Goal: Navigation & Orientation: Understand site structure

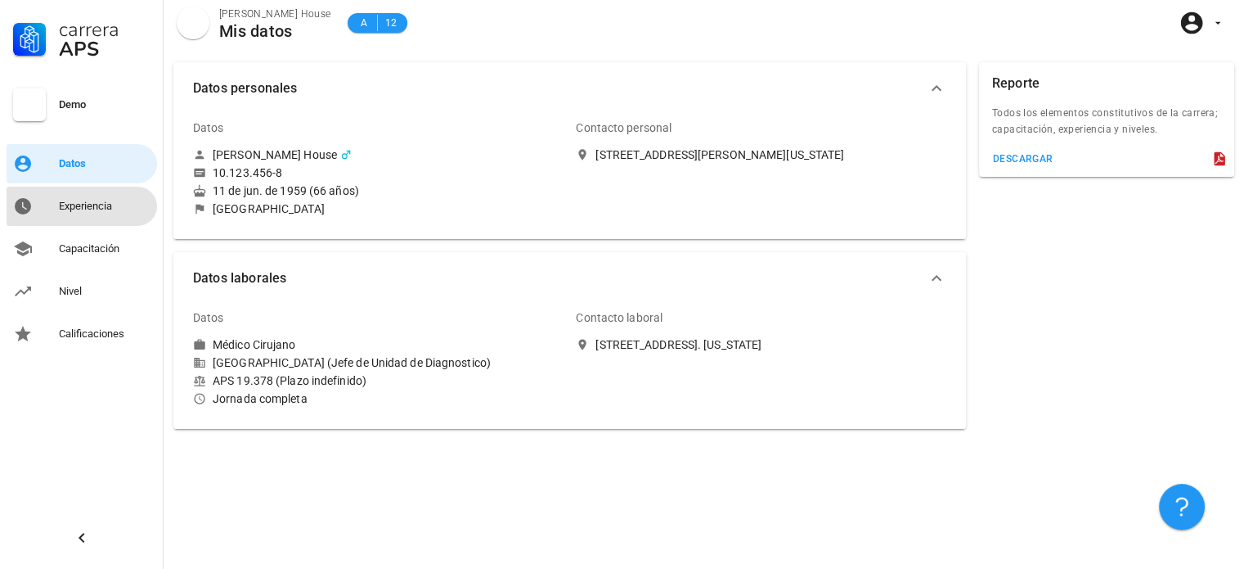
click at [117, 210] on div "Experiencia" at bounding box center [105, 206] width 92 height 13
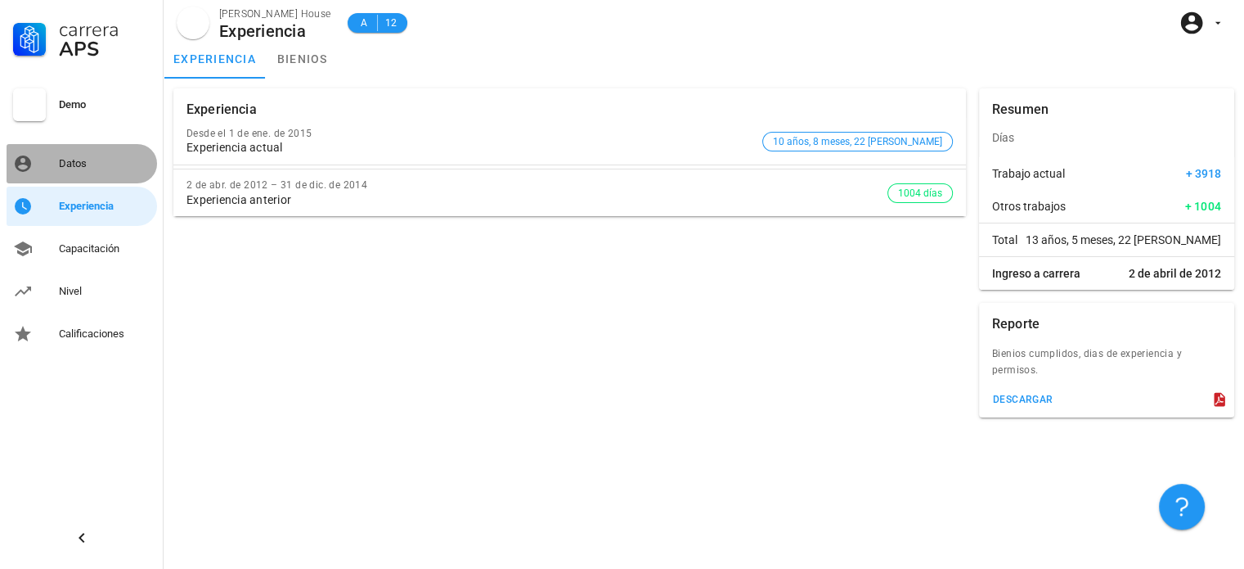
click at [112, 173] on div "Datos" at bounding box center [105, 164] width 92 height 26
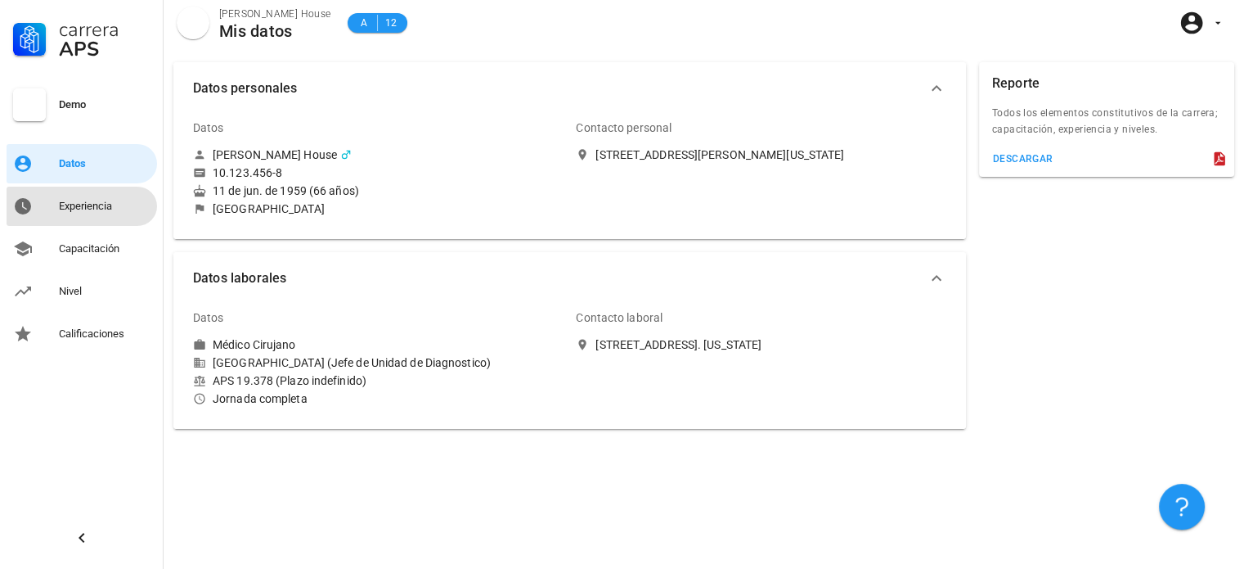
click at [74, 214] on div "Experiencia" at bounding box center [105, 206] width 92 height 26
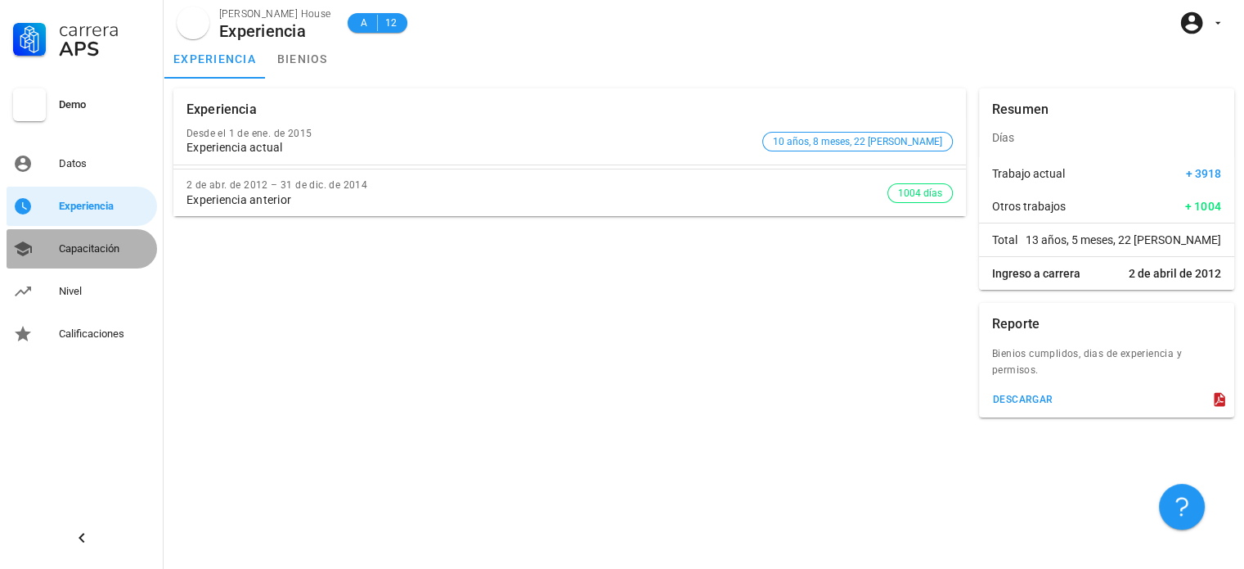
click at [96, 238] on div "Capacitación" at bounding box center [105, 249] width 92 height 26
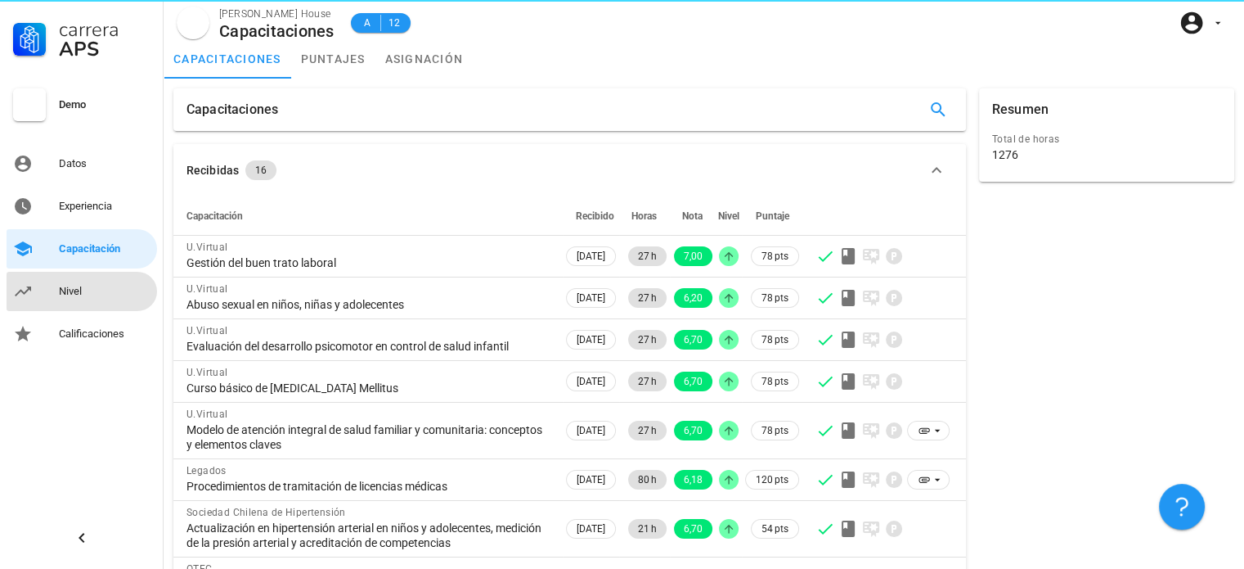
click at [128, 303] on div "Nivel" at bounding box center [105, 291] width 92 height 26
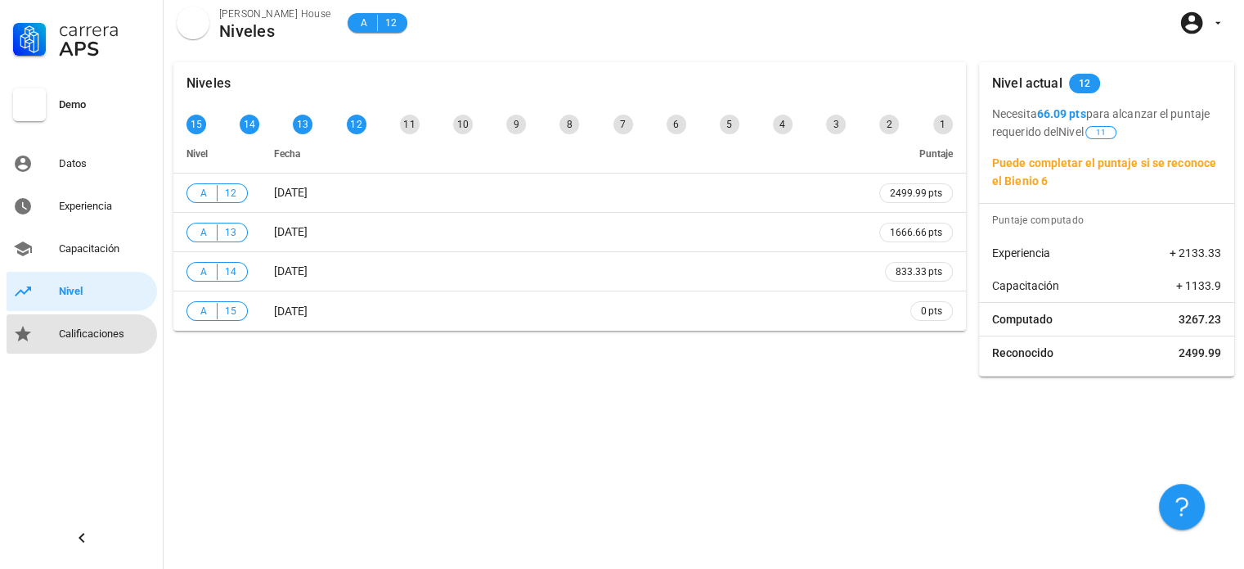
click at [120, 342] on div "Calificaciones" at bounding box center [105, 334] width 92 height 26
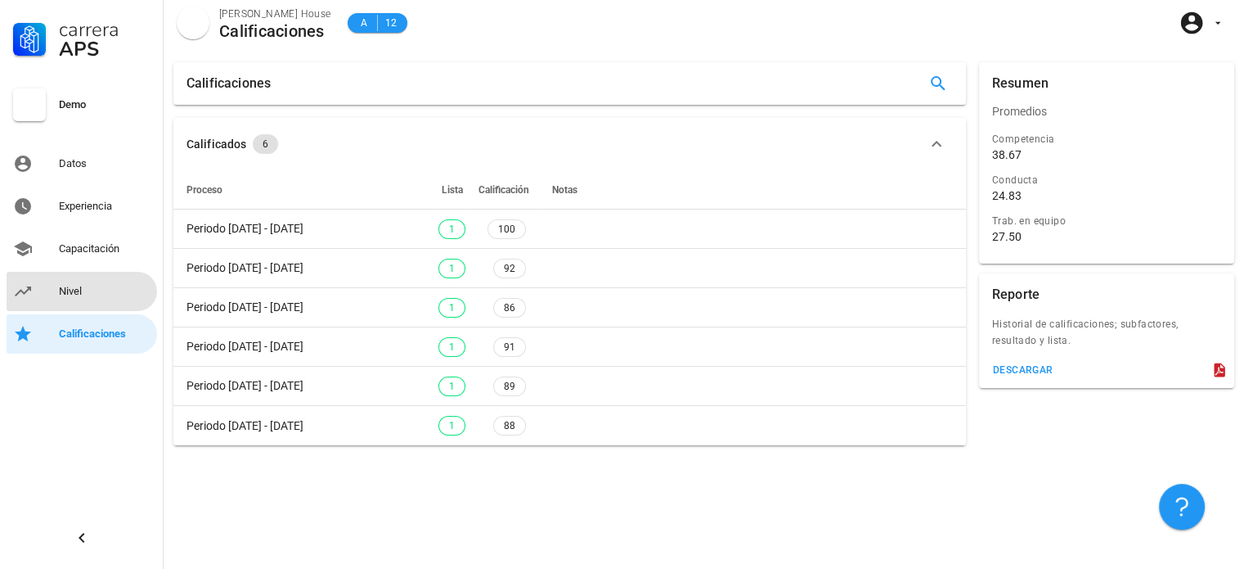
click at [64, 290] on div "Nivel" at bounding box center [105, 291] width 92 height 13
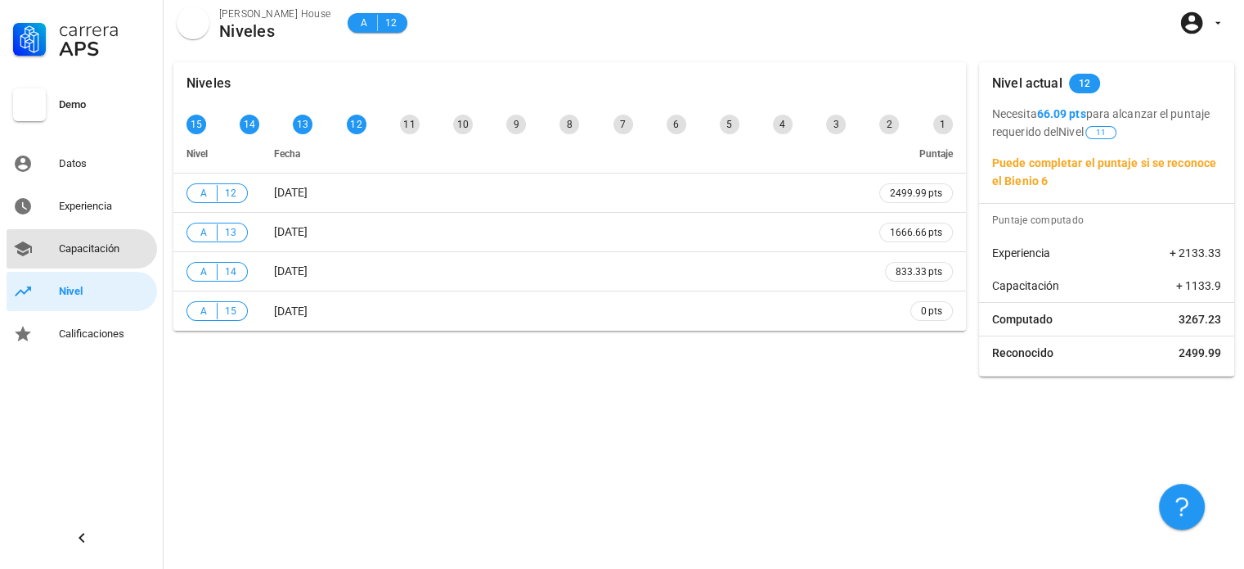
click at [125, 237] on div "Capacitación" at bounding box center [105, 249] width 92 height 26
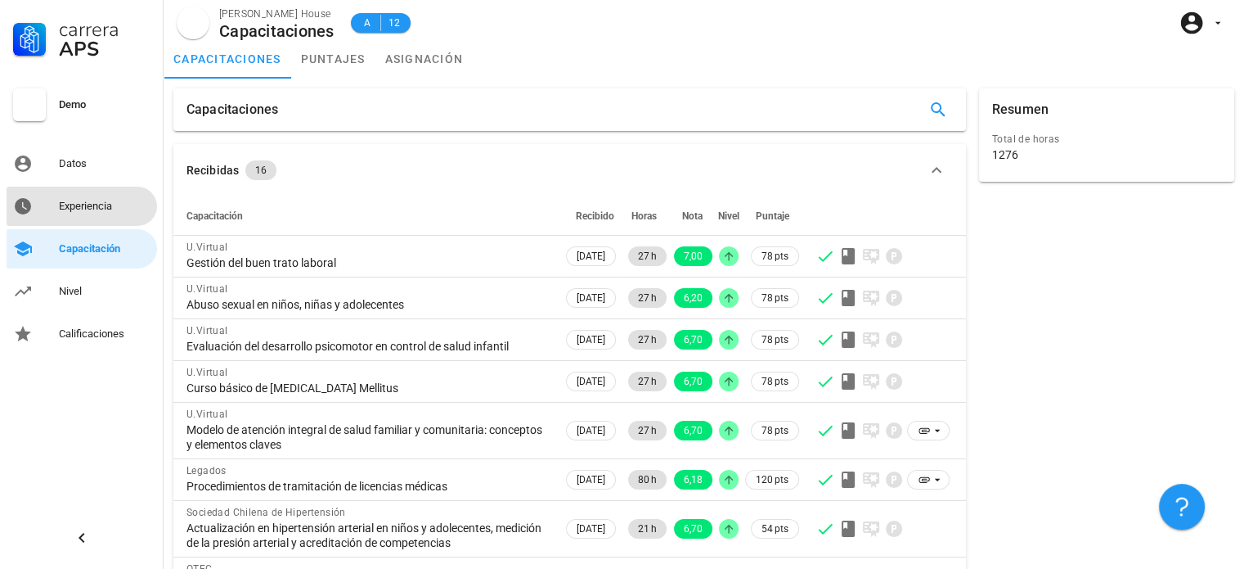
click at [131, 210] on div "Experiencia" at bounding box center [105, 206] width 92 height 13
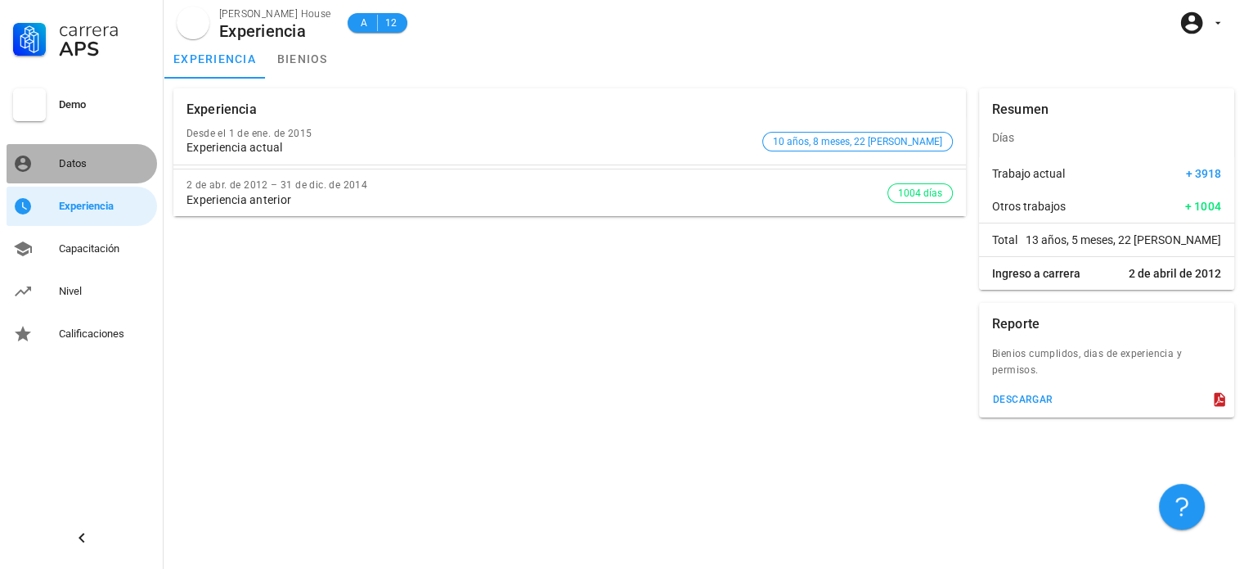
click at [105, 173] on div "Datos" at bounding box center [105, 164] width 92 height 26
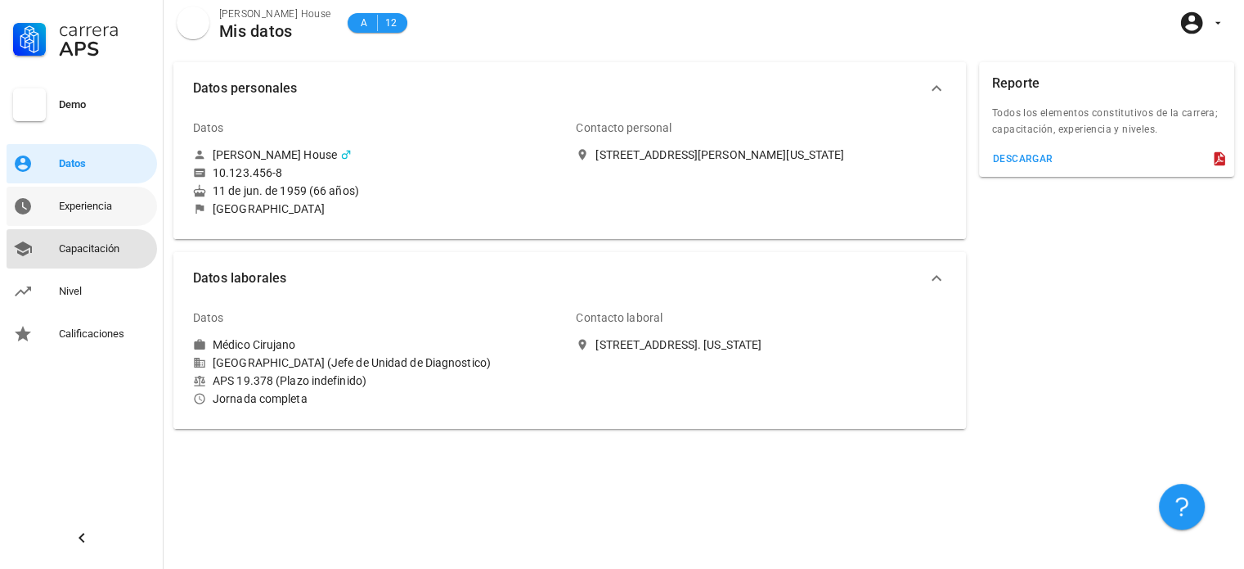
click at [121, 230] on link "Capacitación" at bounding box center [82, 248] width 151 height 39
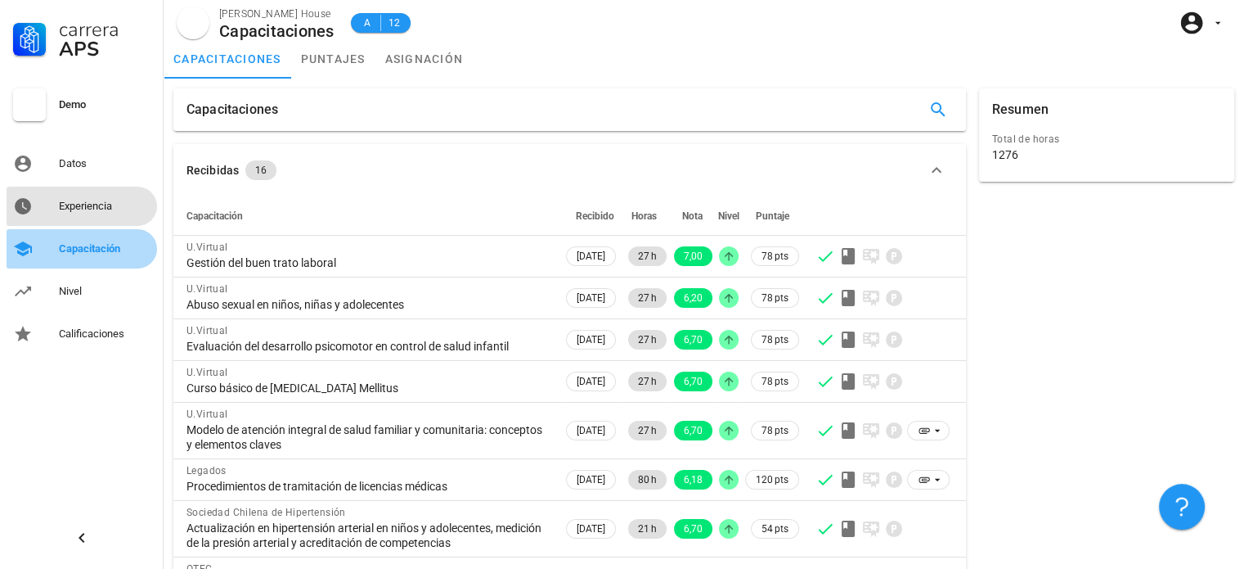
click at [122, 190] on link "Experiencia" at bounding box center [82, 206] width 151 height 39
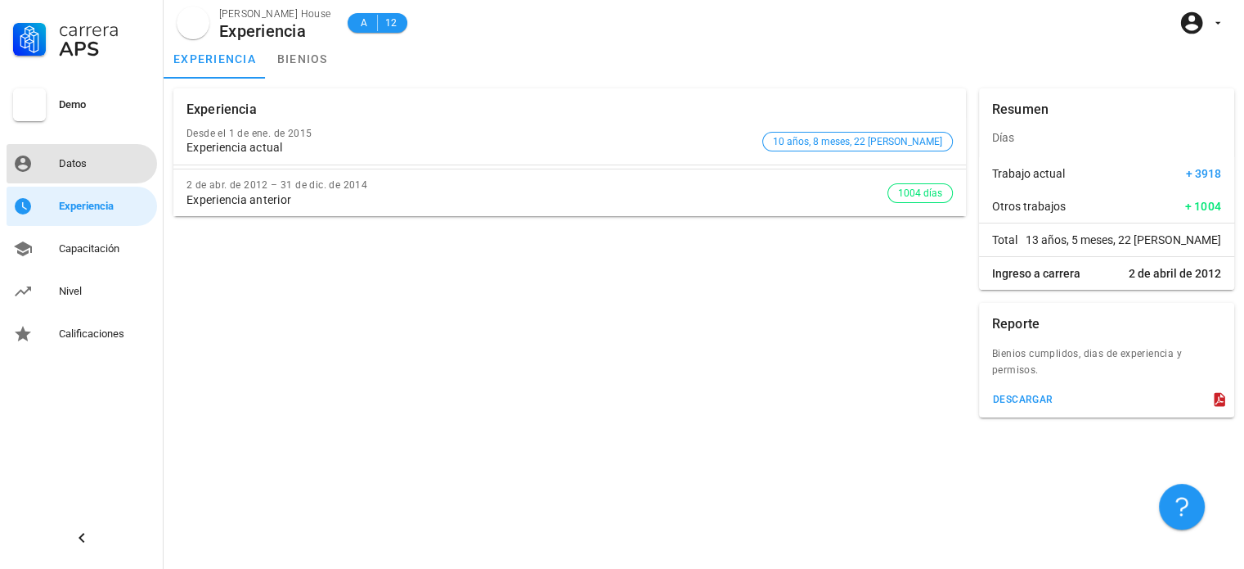
click at [83, 169] on div "Datos" at bounding box center [105, 163] width 92 height 13
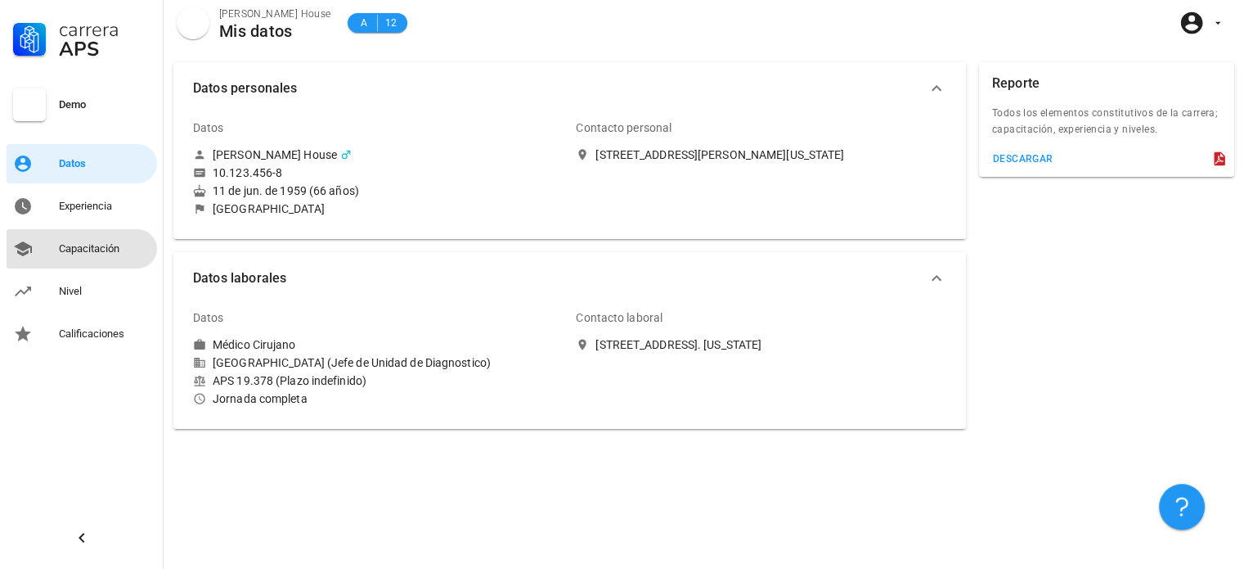
click at [121, 255] on div "Capacitación" at bounding box center [105, 249] width 92 height 26
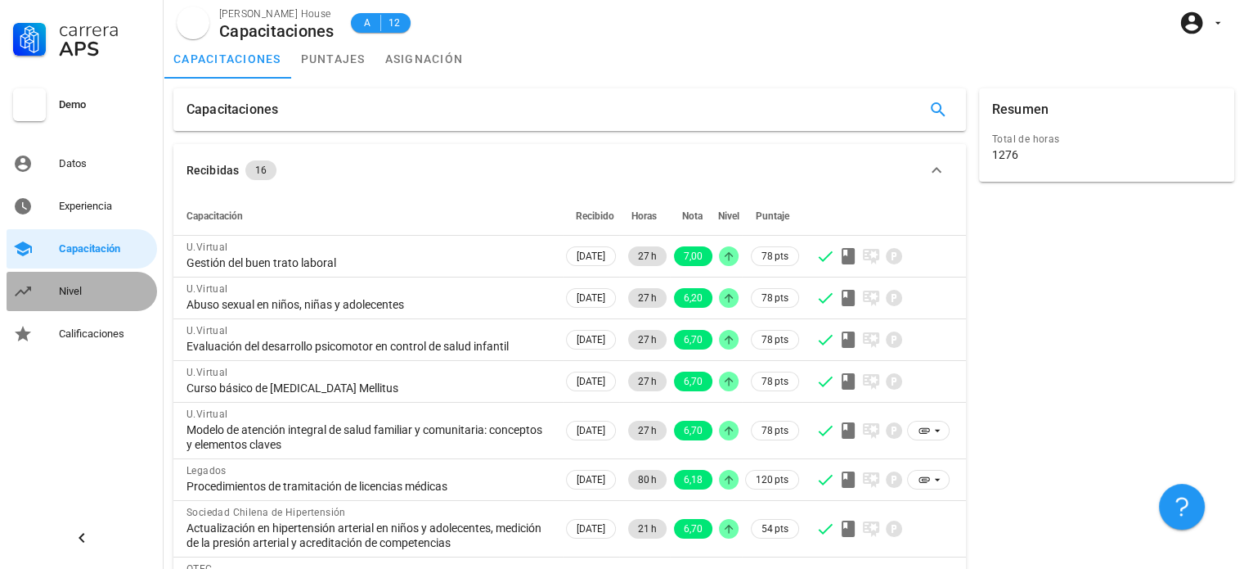
click at [103, 309] on link "Nivel" at bounding box center [82, 291] width 151 height 39
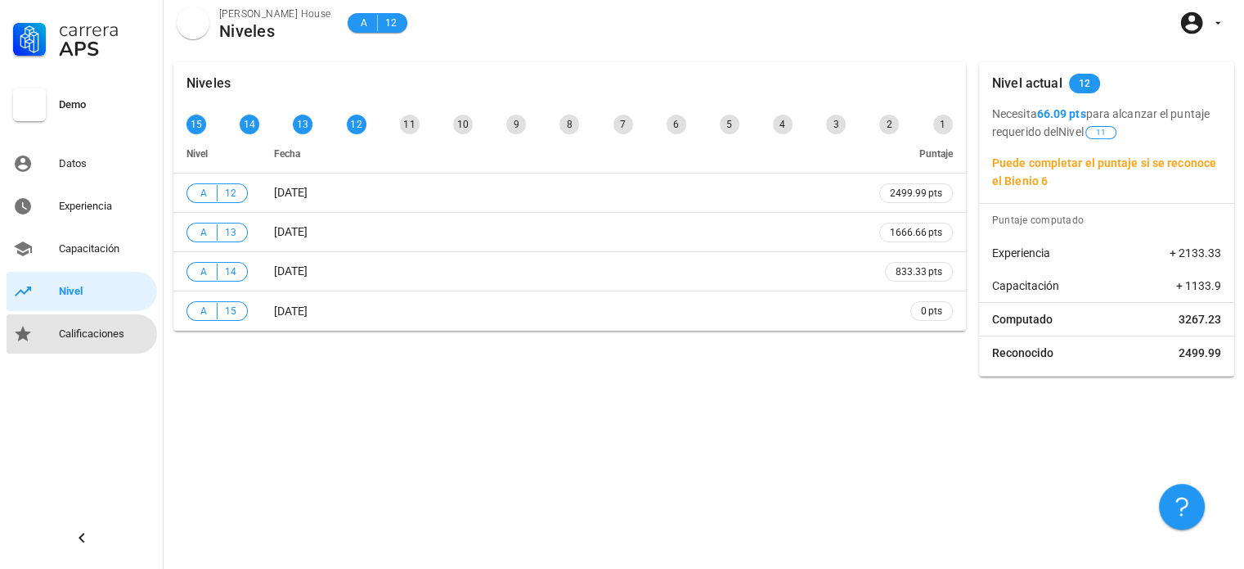
click at [96, 336] on div "Calificaciones" at bounding box center [105, 333] width 92 height 13
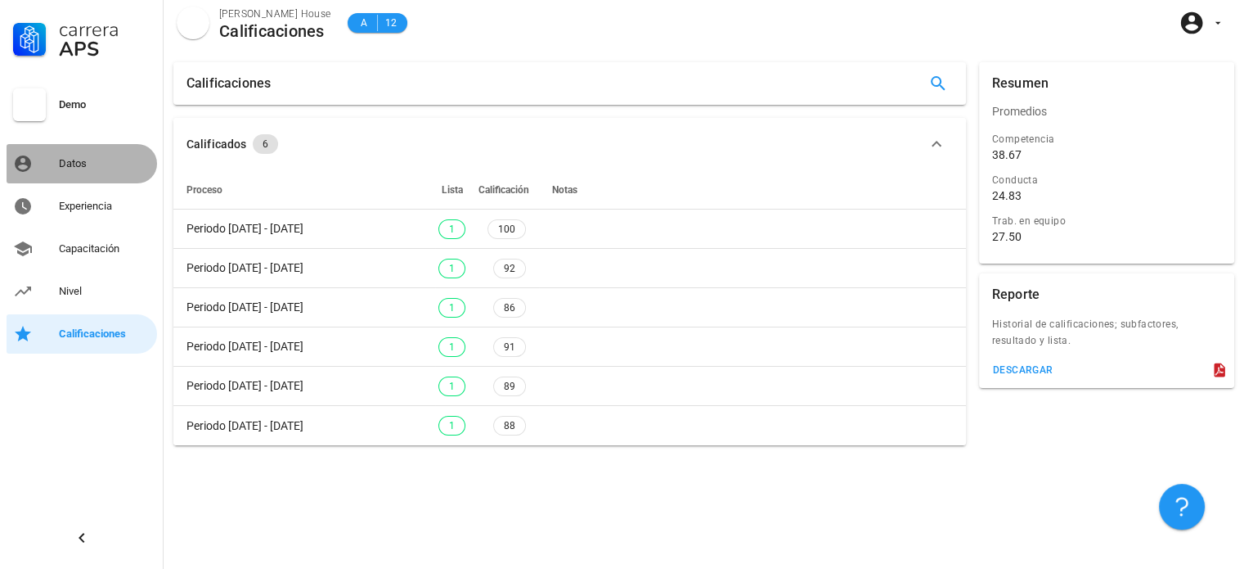
click at [58, 166] on link "Datos" at bounding box center [82, 163] width 151 height 39
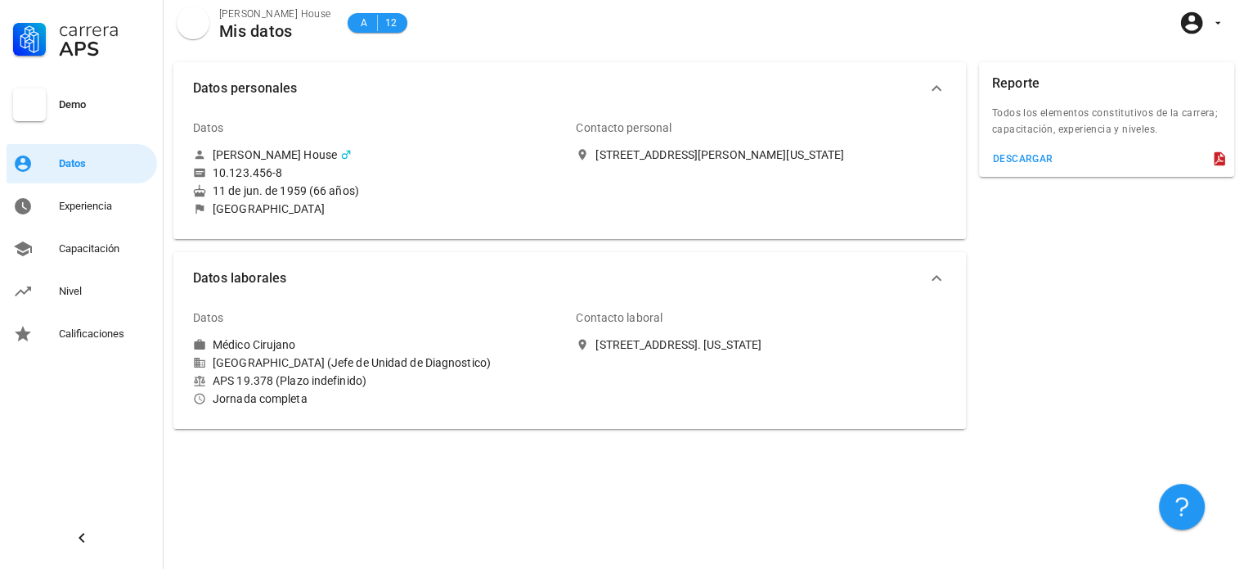
click at [88, 227] on div "Carrera APS Demo Datos Experiencia Capacitación Nivel Calificaciones" at bounding box center [82, 176] width 164 height 353
click at [105, 202] on div "Experiencia" at bounding box center [105, 206] width 92 height 13
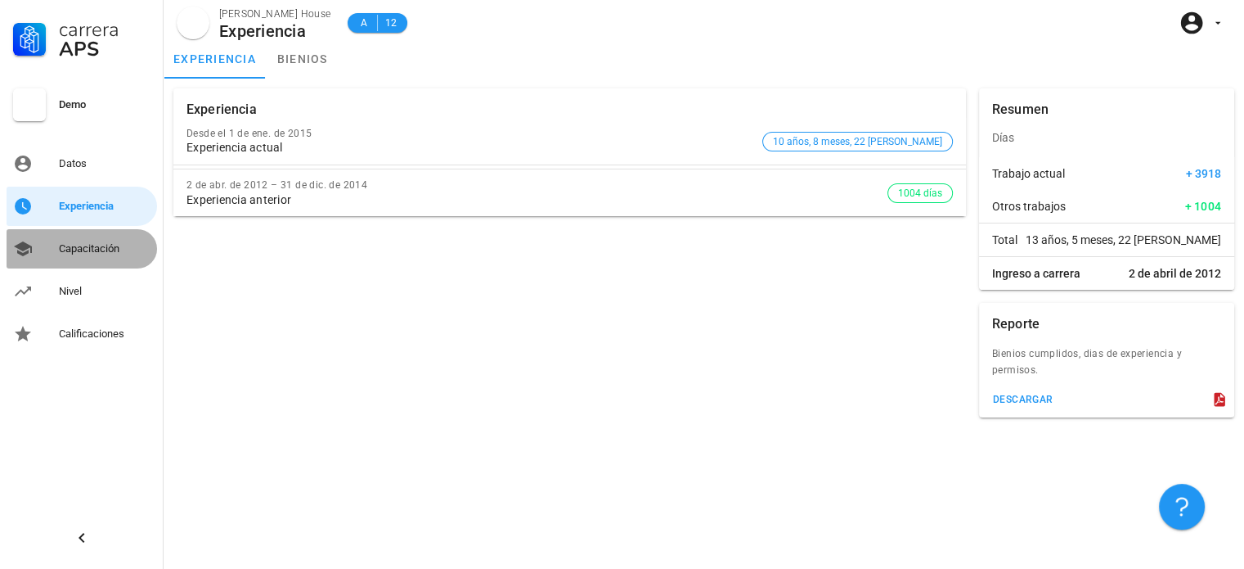
click at [100, 239] on div "Capacitación" at bounding box center [105, 249] width 92 height 26
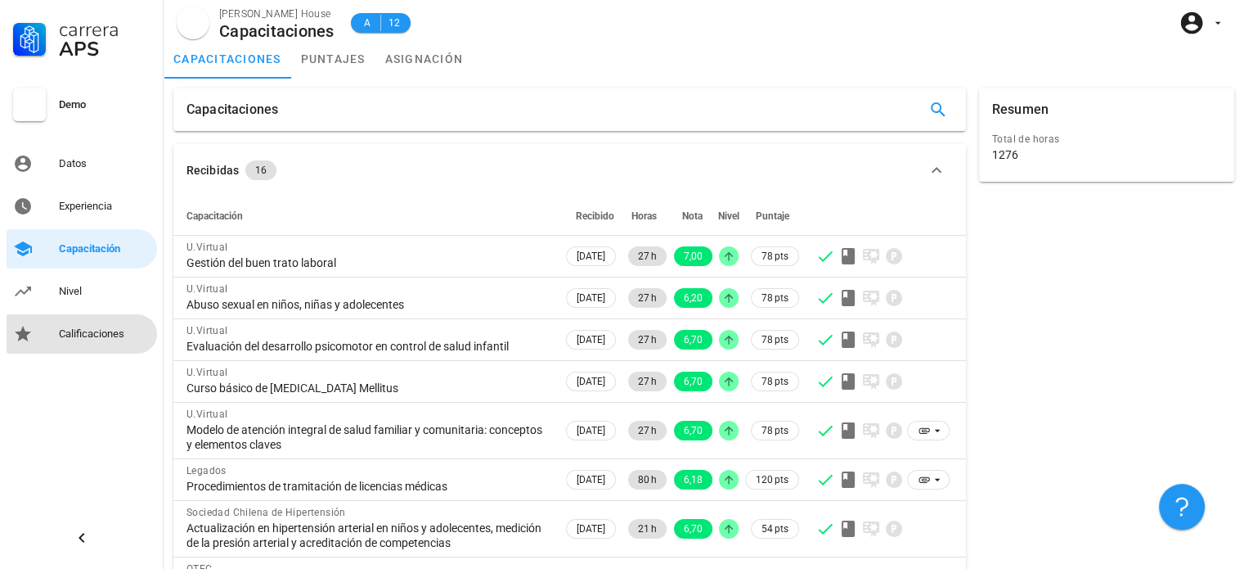
click at [137, 316] on link "Calificaciones" at bounding box center [82, 333] width 151 height 39
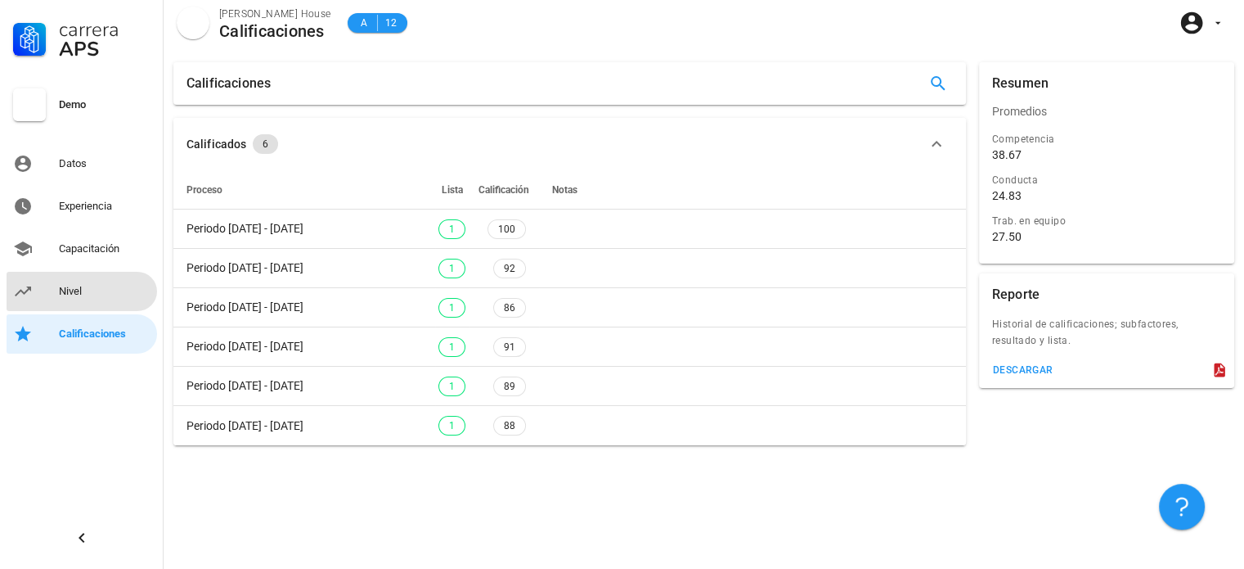
click at [121, 294] on div "Nivel" at bounding box center [105, 291] width 92 height 13
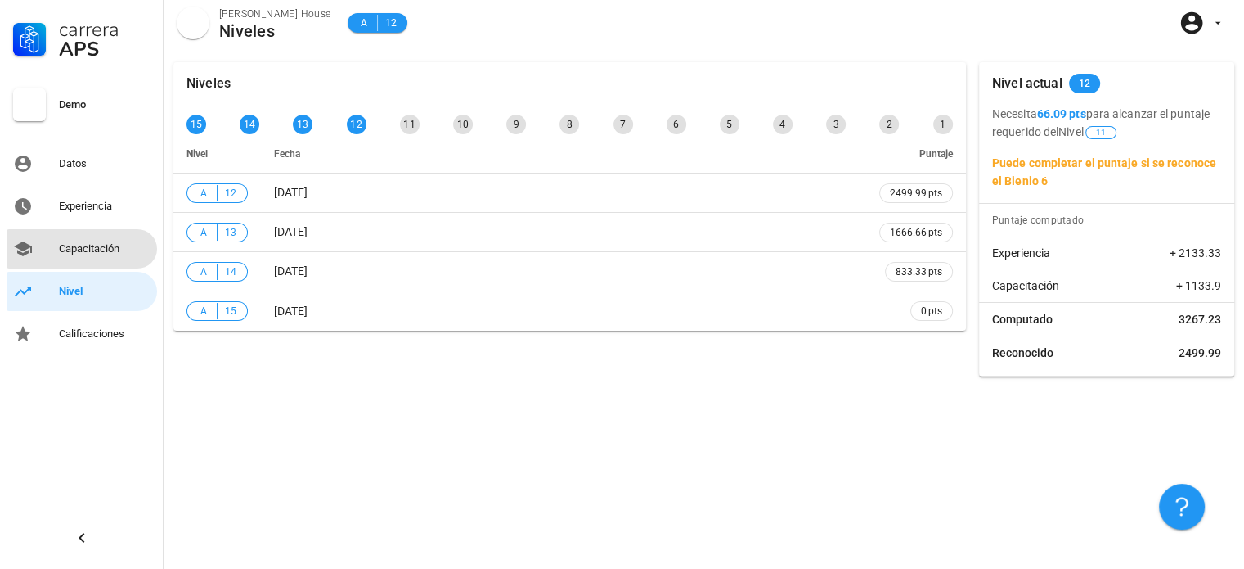
click at [112, 230] on link "Capacitación" at bounding box center [82, 248] width 151 height 39
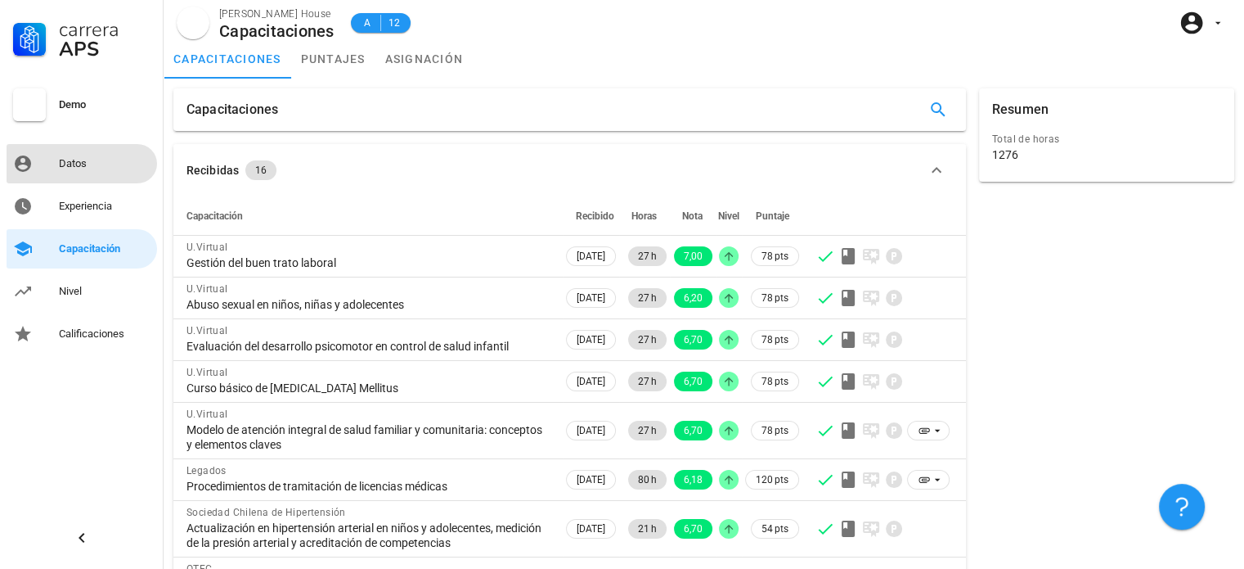
click at [111, 175] on div "Datos" at bounding box center [105, 164] width 92 height 26
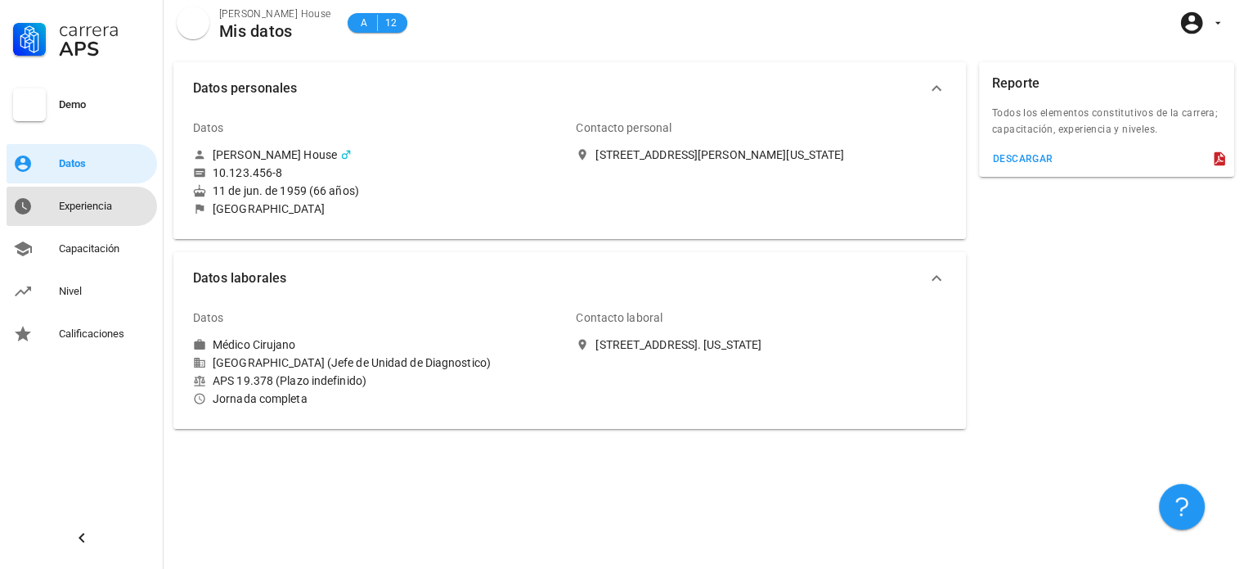
click at [47, 205] on link "Experiencia" at bounding box center [82, 206] width 151 height 39
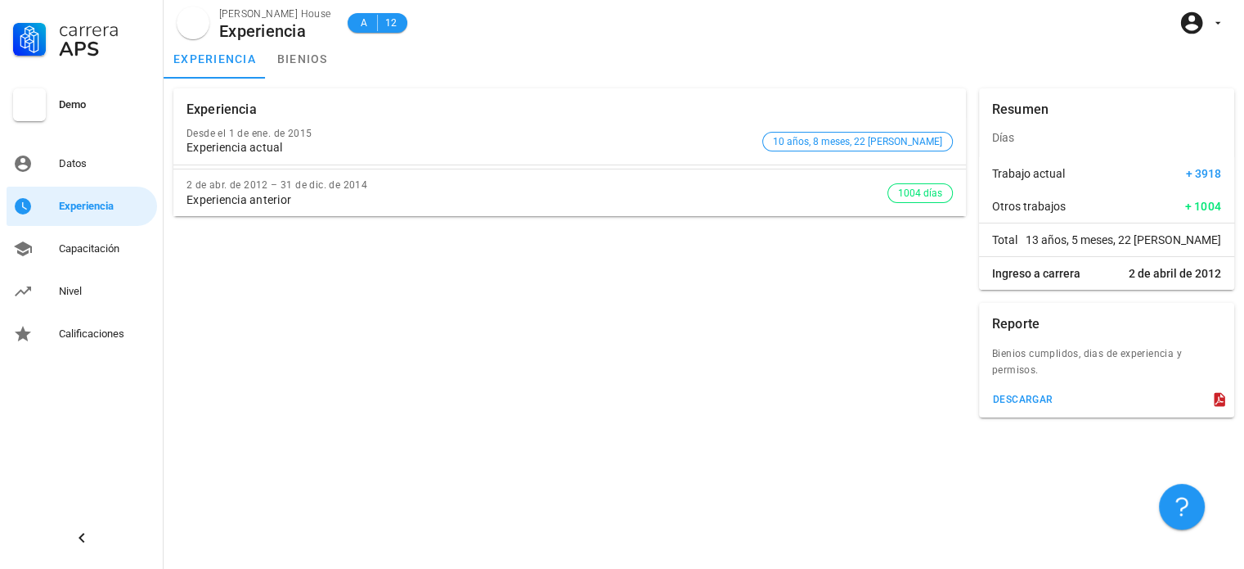
click at [93, 184] on div "Carrera APS Demo Datos Experiencia Capacitación Nivel Calificaciones" at bounding box center [82, 176] width 164 height 353
click at [74, 186] on div "Carrera APS Demo Datos Experiencia Capacitación Nivel Calificaciones" at bounding box center [82, 176] width 164 height 353
click at [78, 164] on div "Datos" at bounding box center [105, 163] width 92 height 13
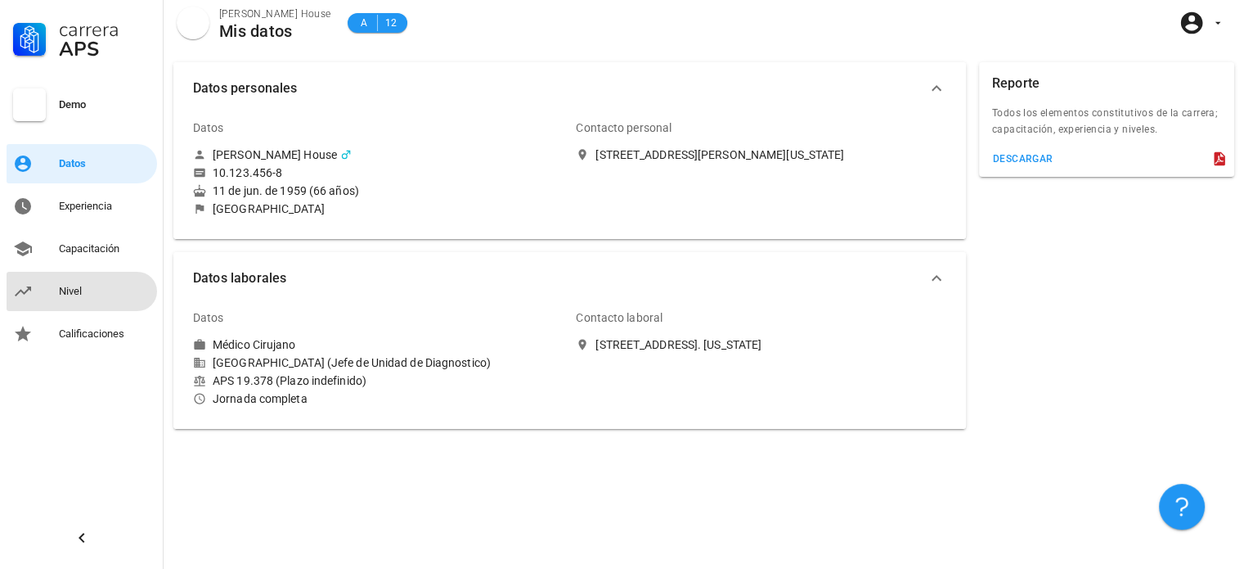
click at [121, 272] on link "Nivel" at bounding box center [82, 291] width 151 height 39
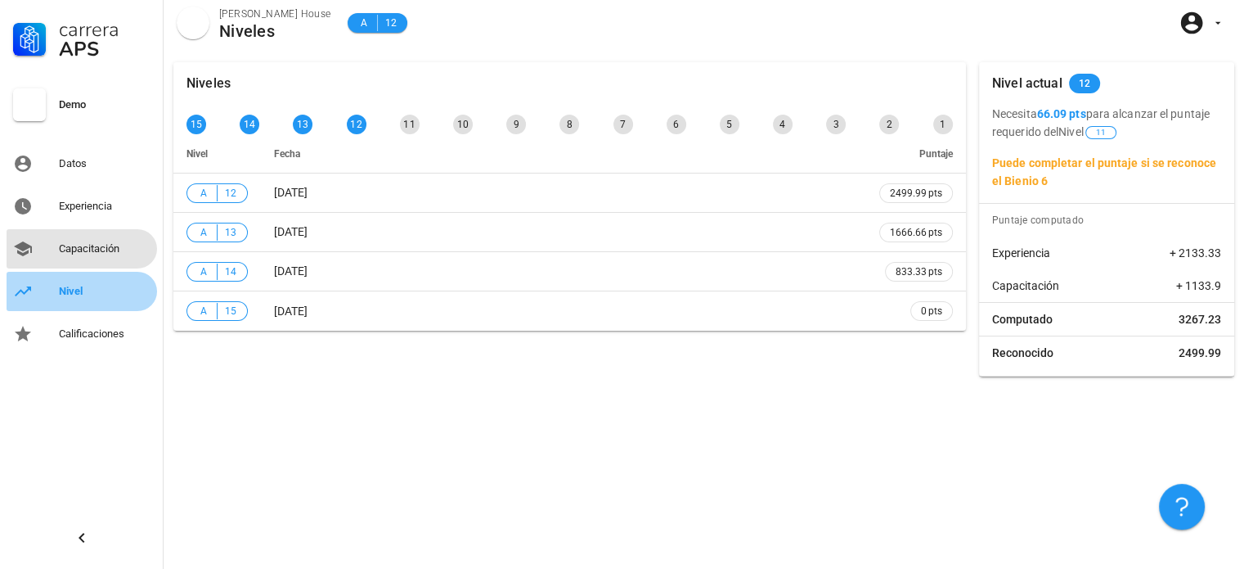
click at [116, 251] on div "Capacitación" at bounding box center [105, 248] width 92 height 13
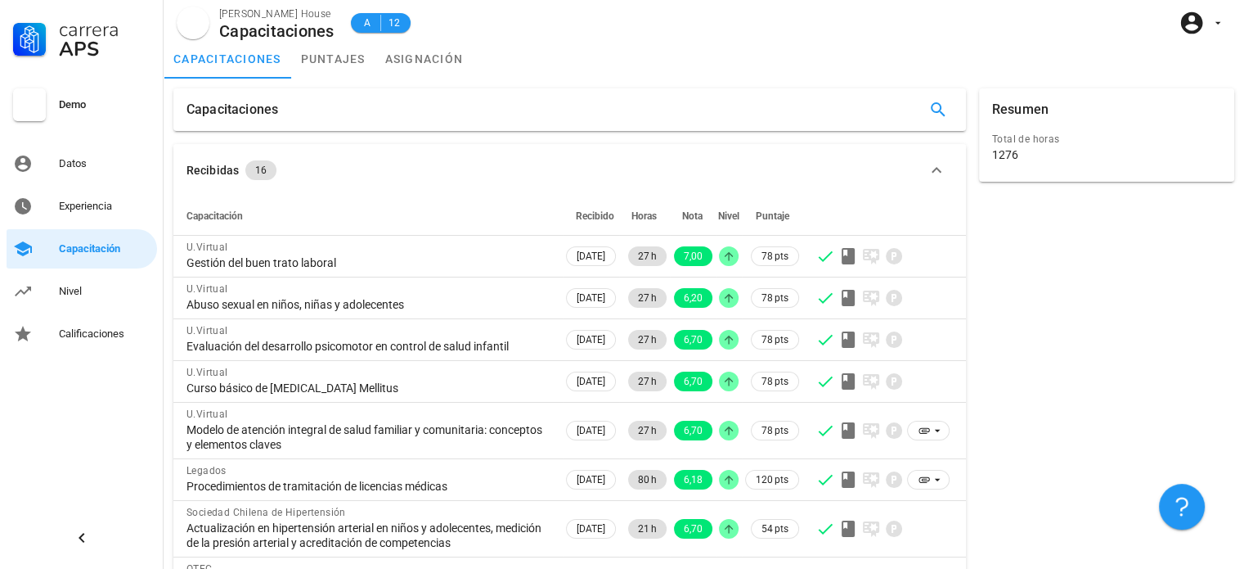
click at [128, 183] on div "Carrera APS Demo Datos Experiencia Capacitación Nivel Calificaciones" at bounding box center [82, 176] width 164 height 353
click at [90, 175] on div "Datos" at bounding box center [105, 164] width 92 height 26
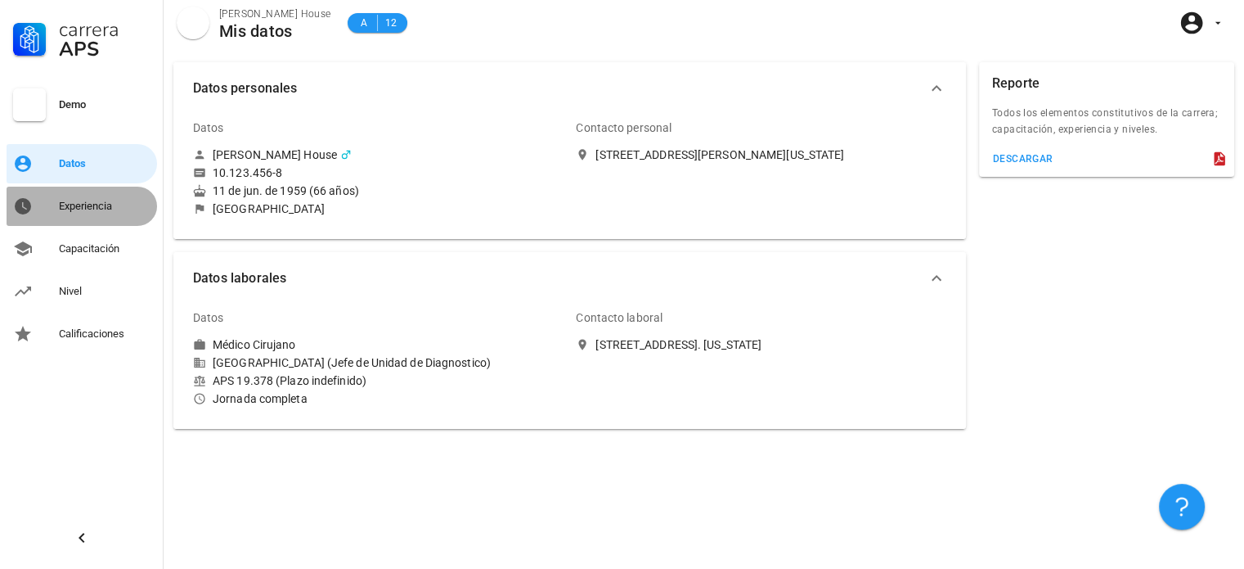
click at [90, 219] on link "Experiencia" at bounding box center [82, 206] width 151 height 39
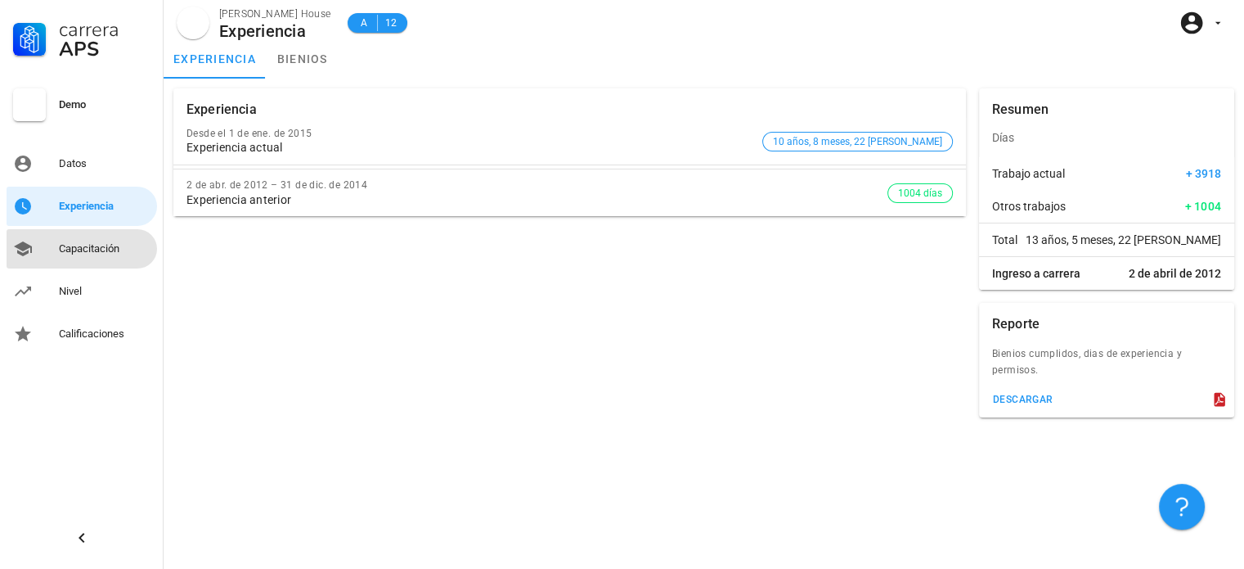
click at [130, 251] on div "Capacitación" at bounding box center [105, 248] width 92 height 13
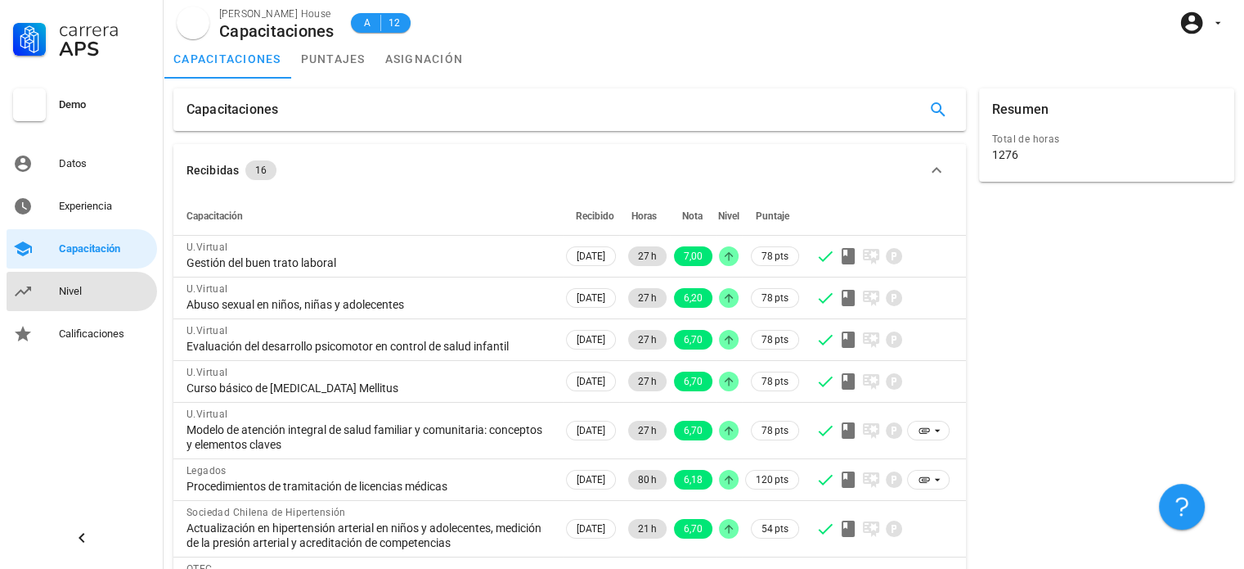
click at [96, 294] on div "Nivel" at bounding box center [105, 291] width 92 height 13
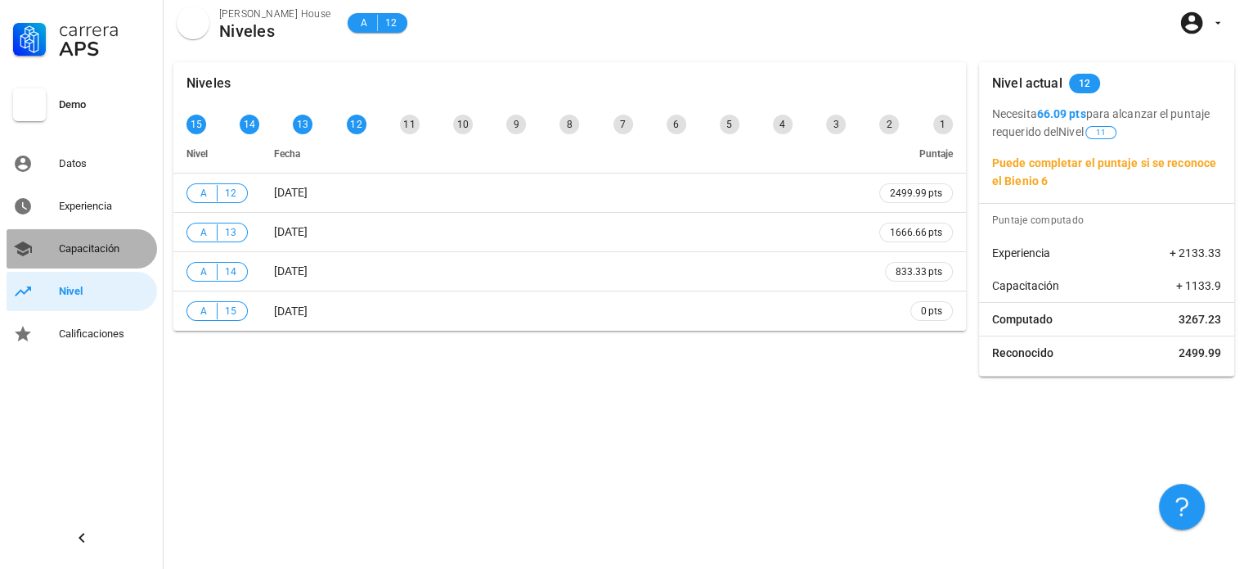
click at [106, 255] on div "Capacitación" at bounding box center [105, 249] width 92 height 26
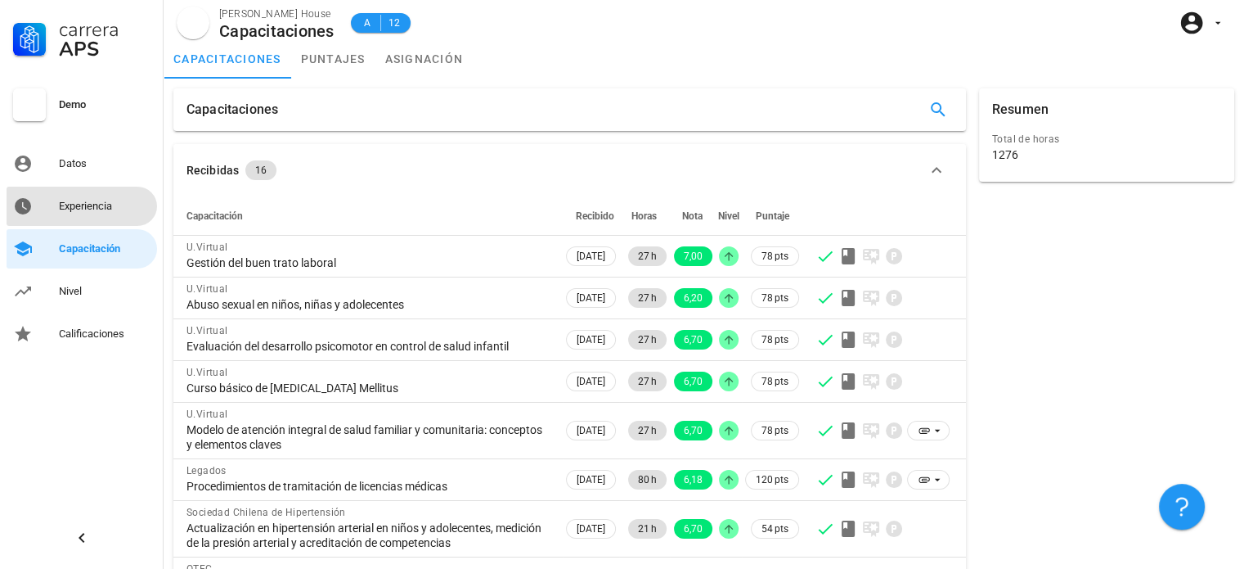
click at [107, 210] on div "Experiencia" at bounding box center [105, 206] width 92 height 13
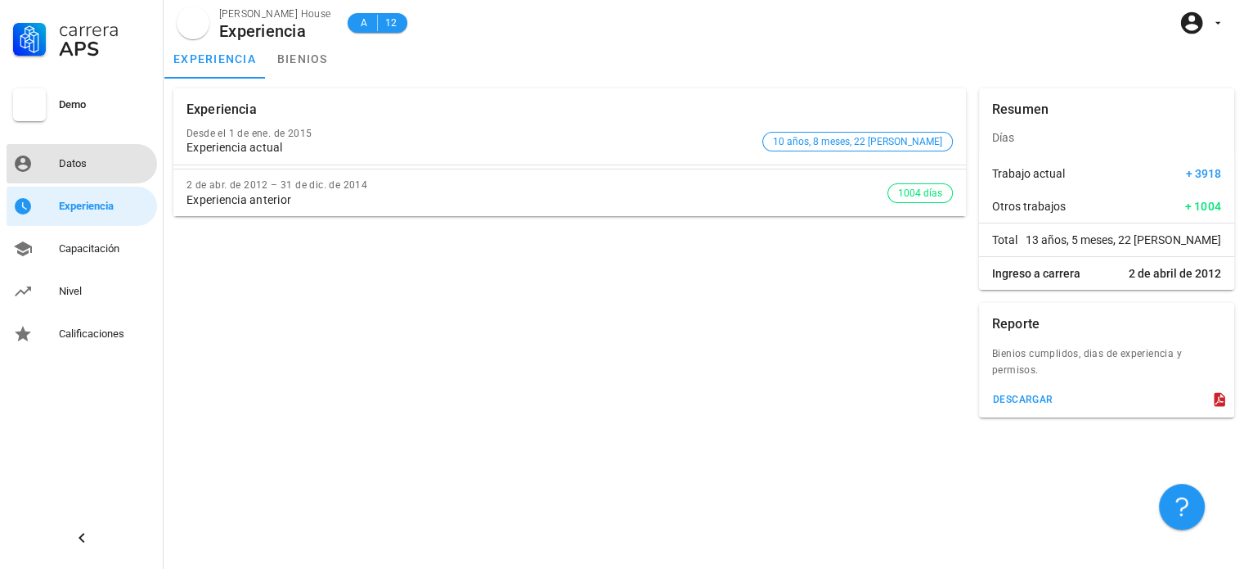
click at [99, 163] on div "Datos" at bounding box center [105, 163] width 92 height 13
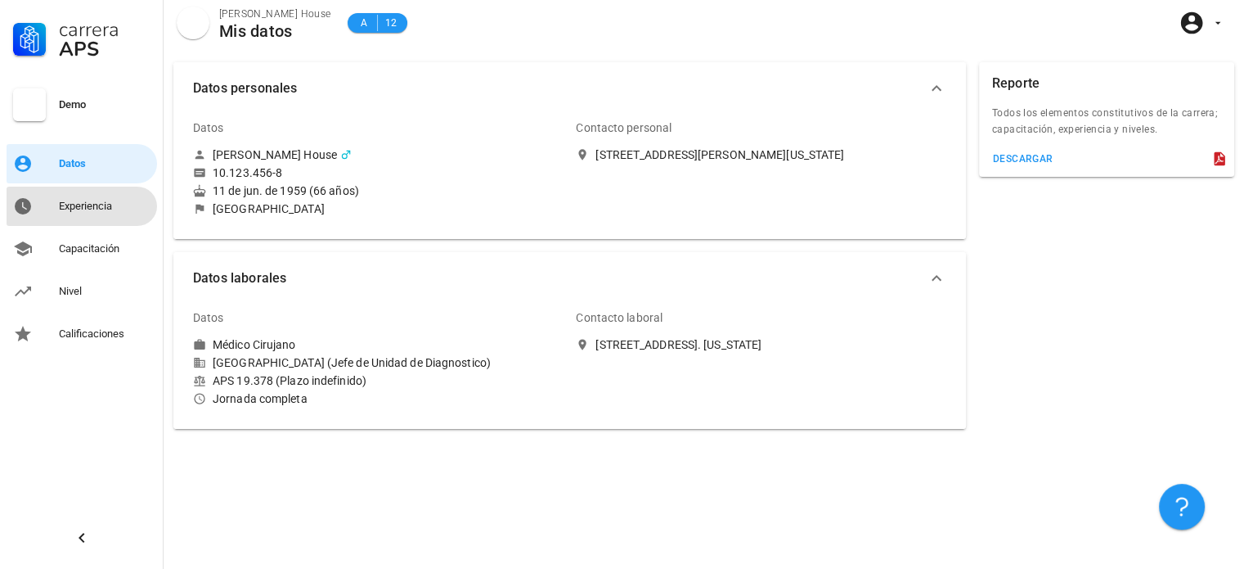
click at [100, 221] on link "Experiencia" at bounding box center [82, 206] width 151 height 39
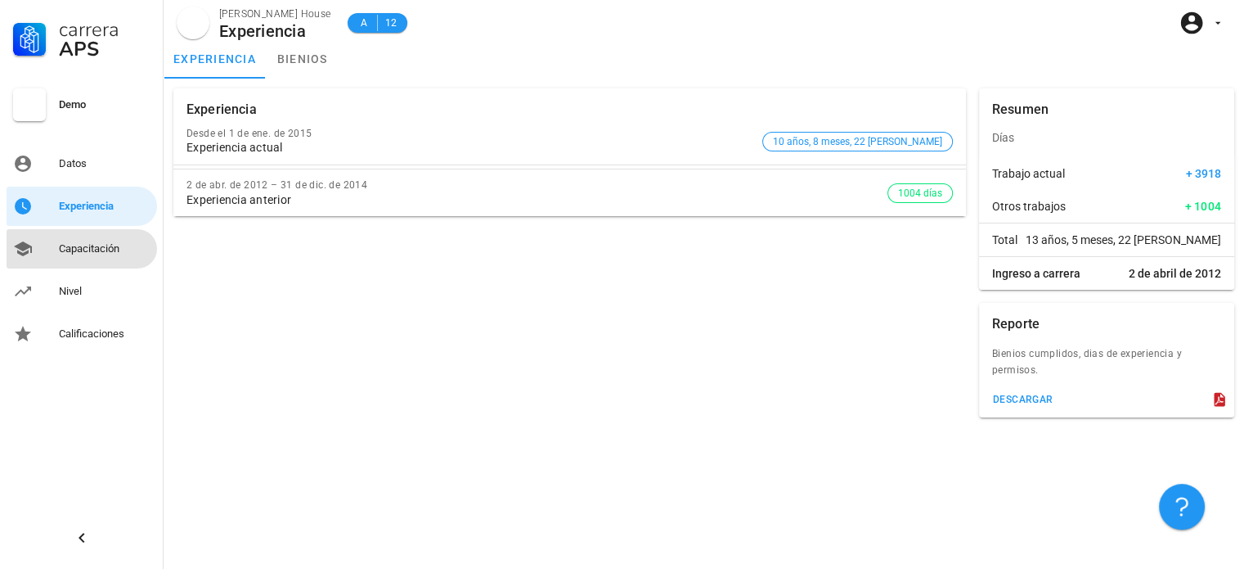
click at [102, 242] on div "Capacitación" at bounding box center [105, 248] width 92 height 13
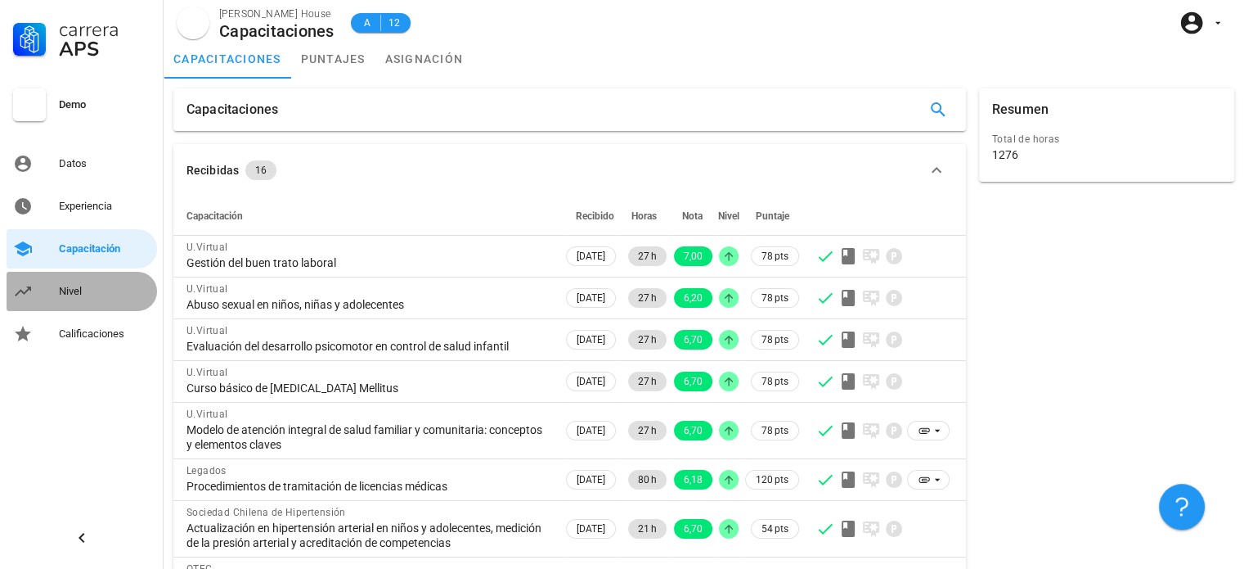
click at [123, 288] on div "Nivel" at bounding box center [105, 291] width 92 height 13
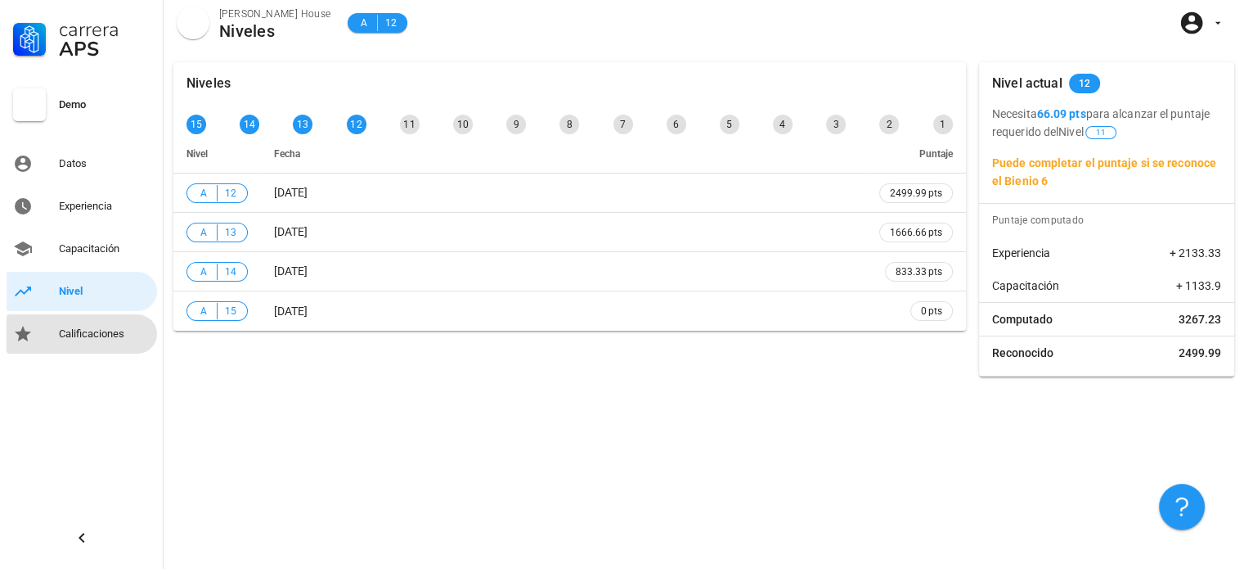
click at [97, 331] on div "Calificaciones" at bounding box center [105, 333] width 92 height 13
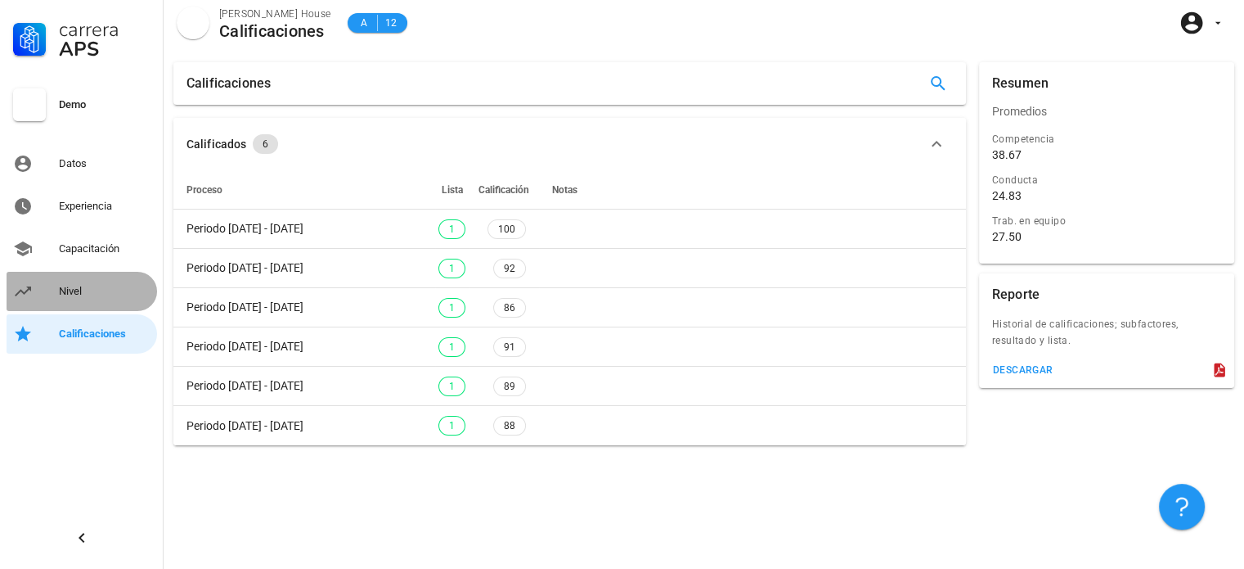
click at [98, 289] on div "Nivel" at bounding box center [105, 291] width 92 height 13
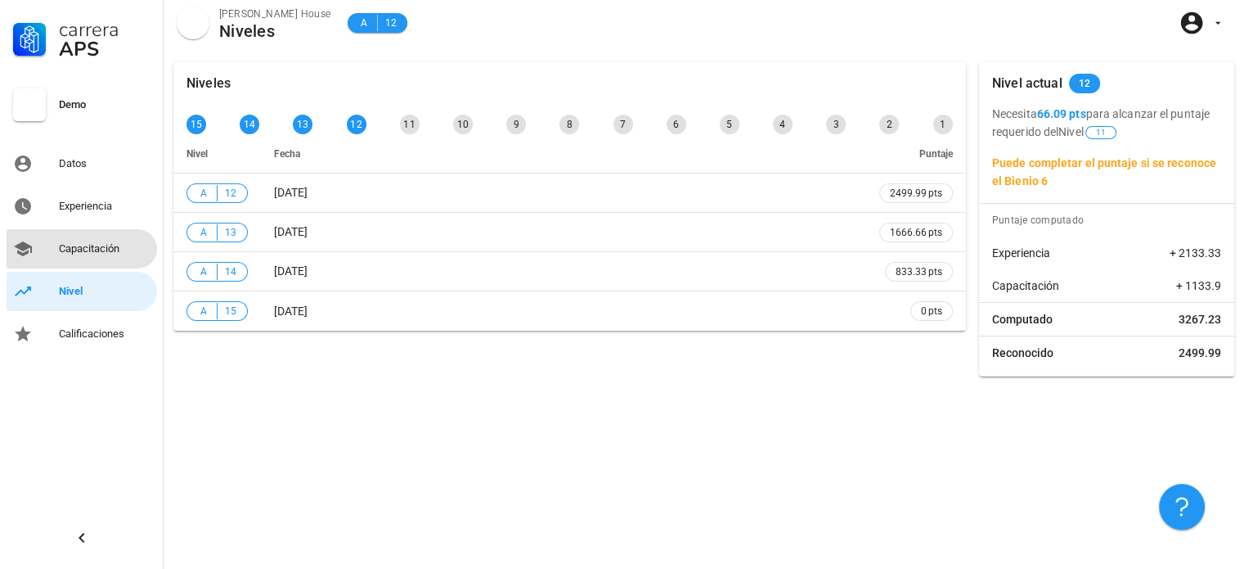
click at [108, 245] on div "Capacitación" at bounding box center [105, 248] width 92 height 13
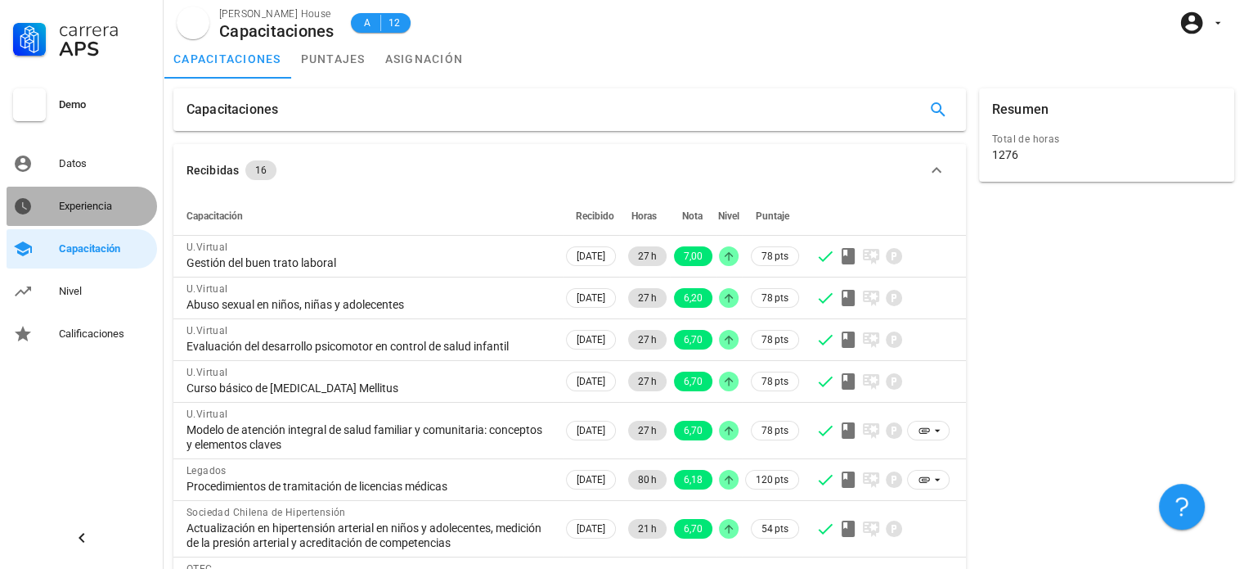
click at [109, 200] on div "Experiencia" at bounding box center [105, 206] width 92 height 13
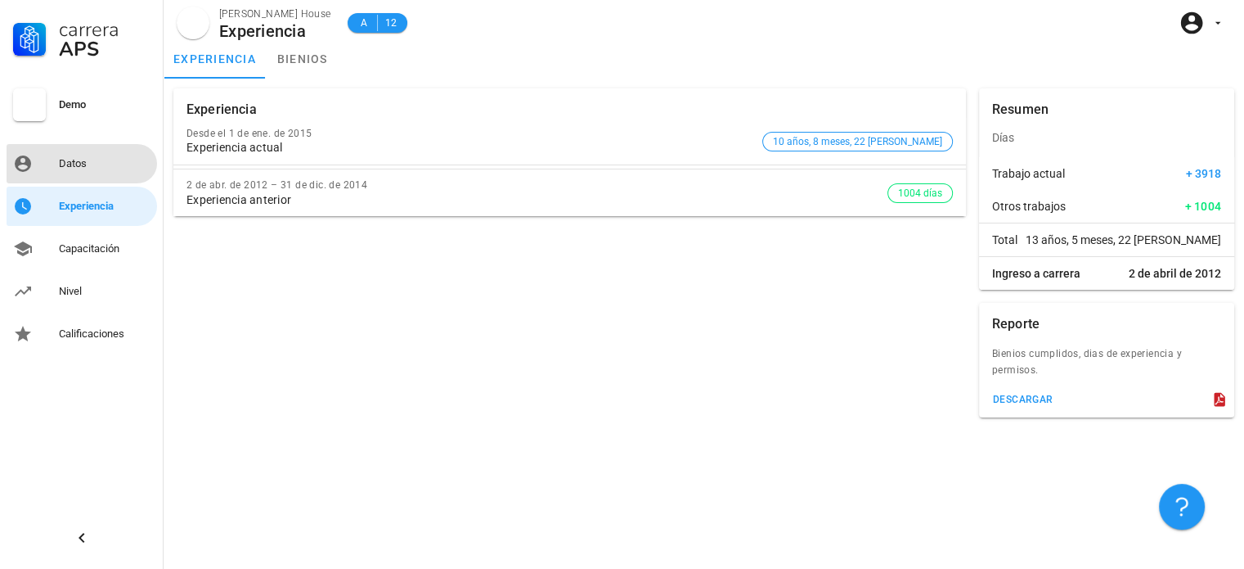
click at [111, 163] on div "Datos" at bounding box center [105, 163] width 92 height 13
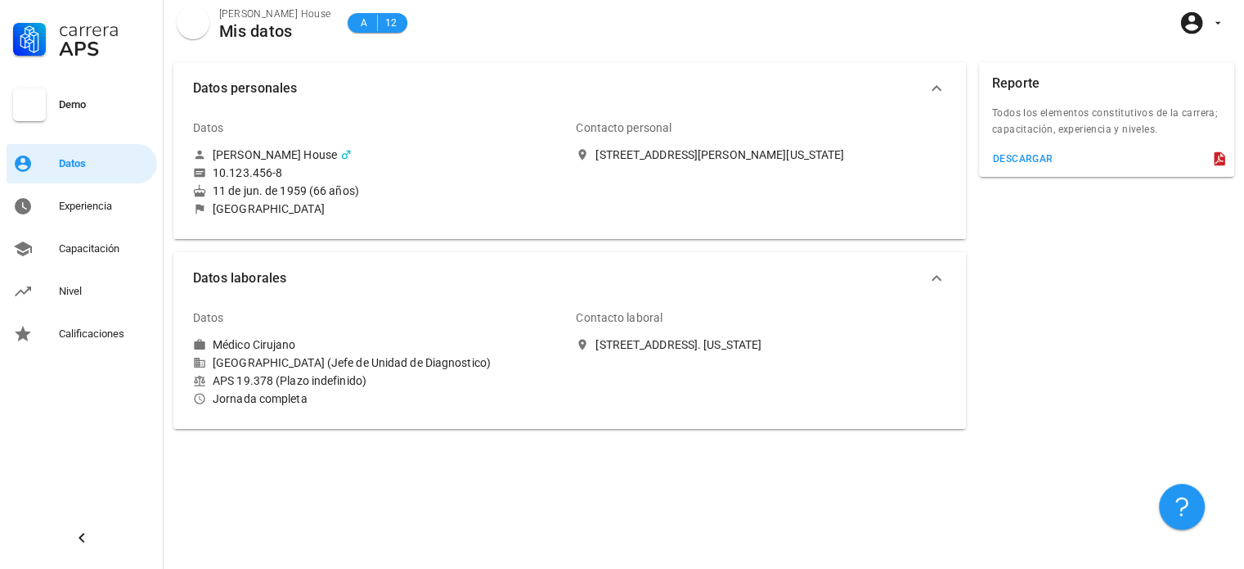
click at [100, 227] on div "Carrera APS Demo Datos Experiencia Capacitación Nivel Calificaciones" at bounding box center [82, 176] width 164 height 353
click at [103, 214] on div "Experiencia" at bounding box center [105, 206] width 92 height 26
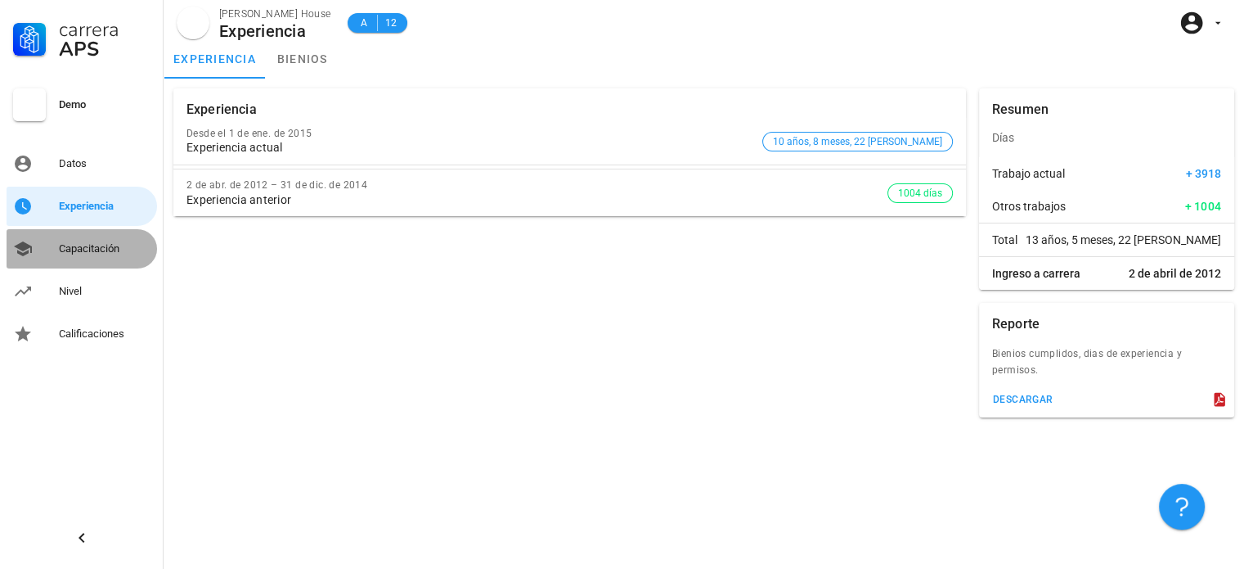
click at [82, 245] on div "Capacitación" at bounding box center [105, 248] width 92 height 13
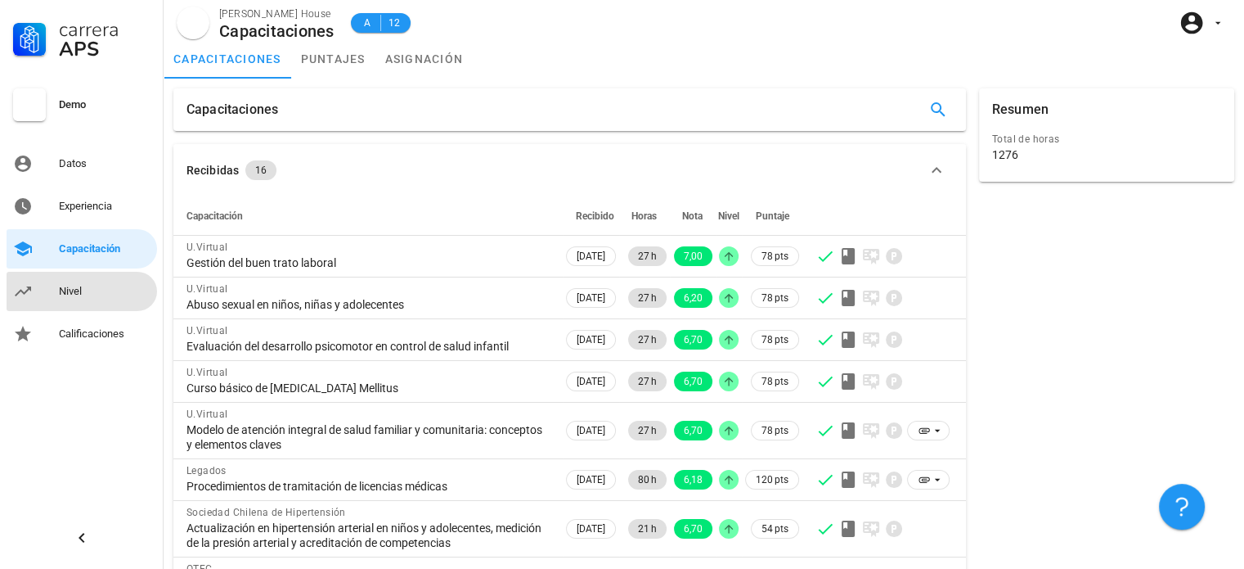
click at [96, 291] on div "Nivel" at bounding box center [105, 291] width 92 height 13
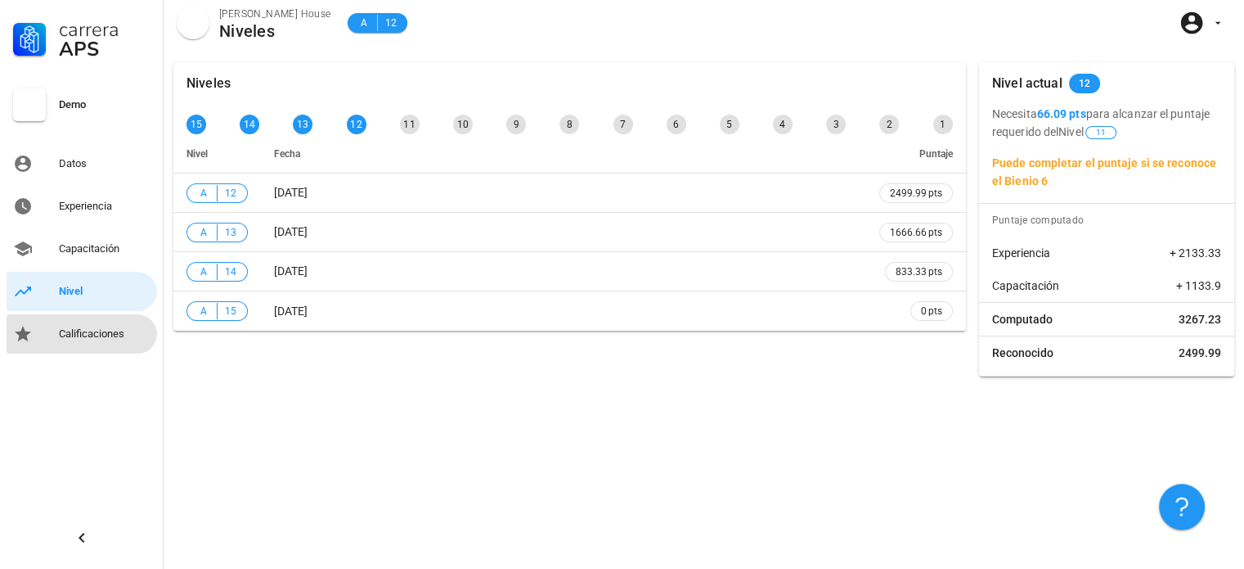
click at [105, 335] on div "Calificaciones" at bounding box center [105, 333] width 92 height 13
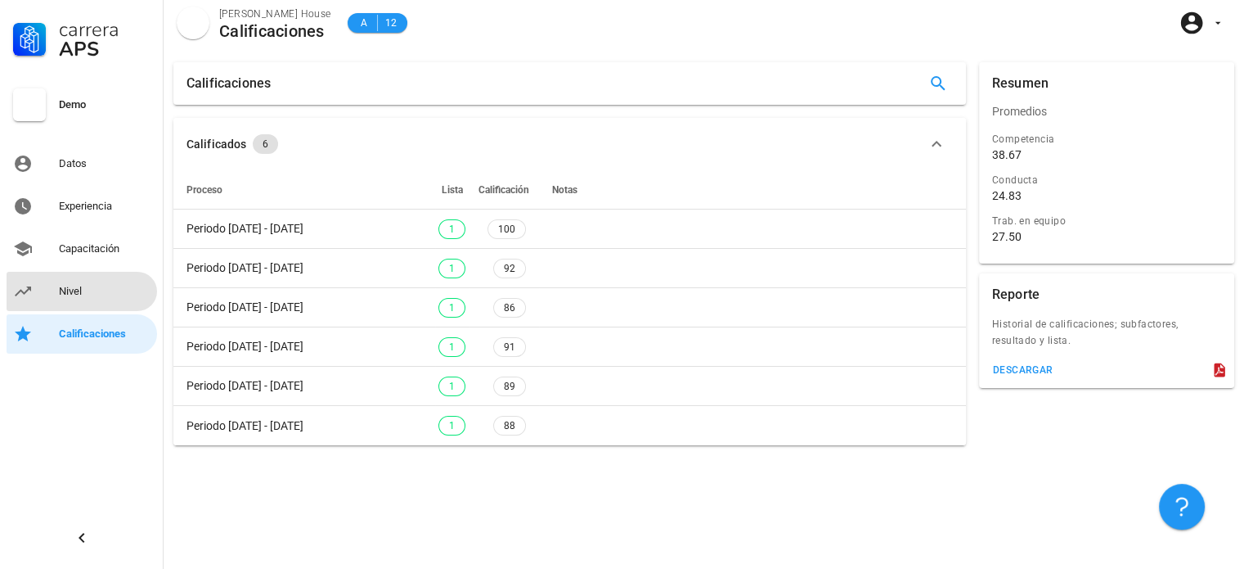
click at [108, 307] on link "Nivel" at bounding box center [82, 291] width 151 height 39
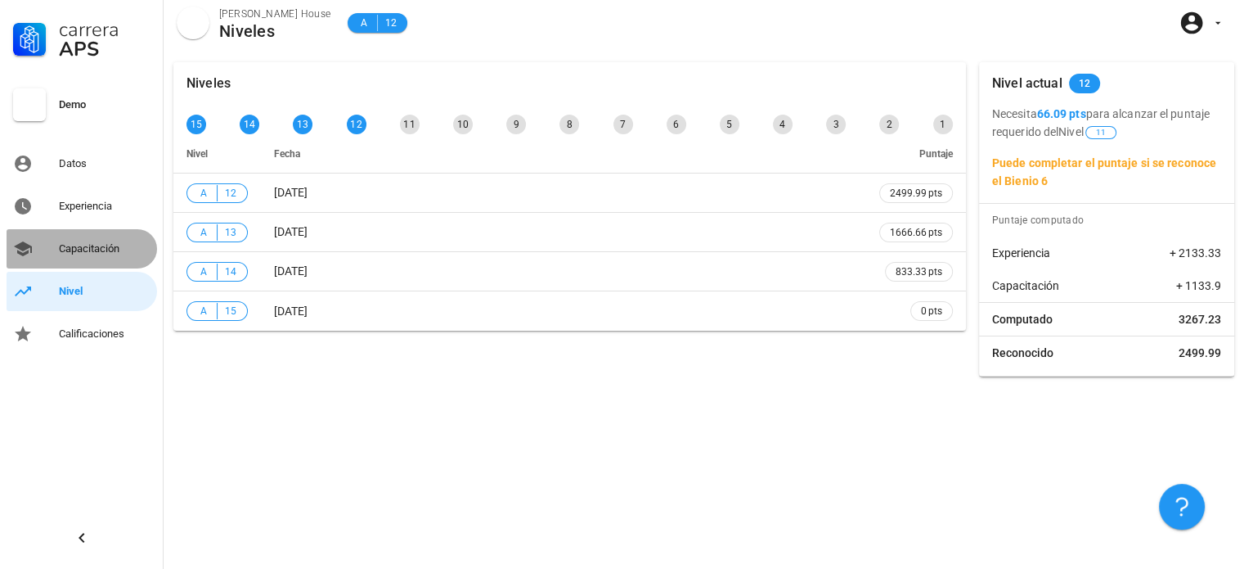
click at [122, 258] on div "Capacitación" at bounding box center [105, 249] width 92 height 26
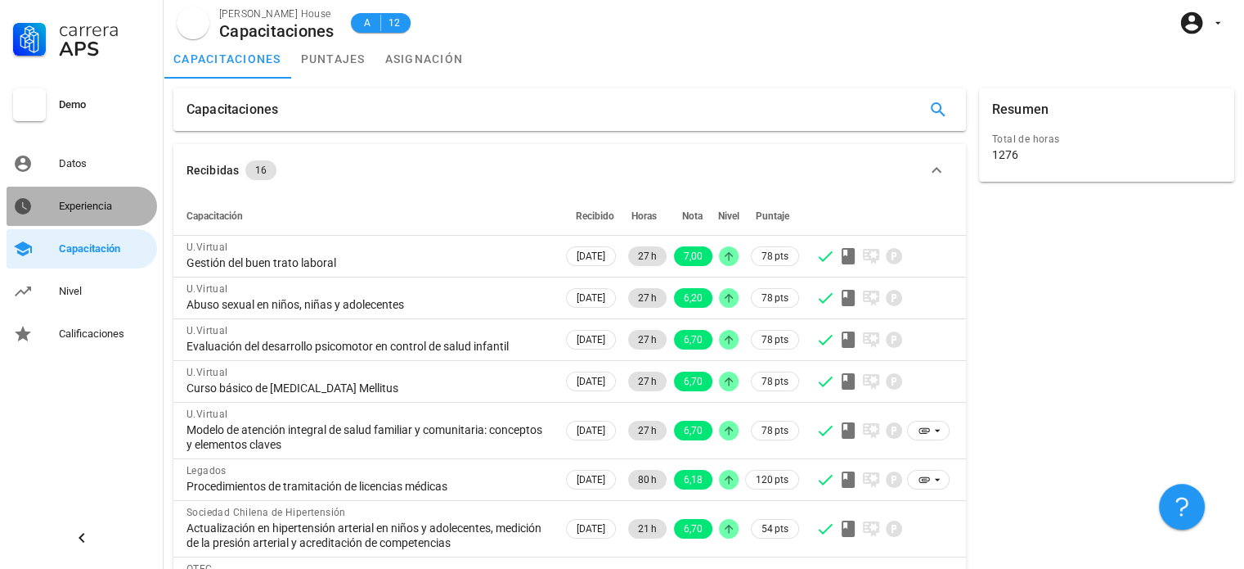
click at [115, 211] on div "Experiencia" at bounding box center [105, 206] width 92 height 13
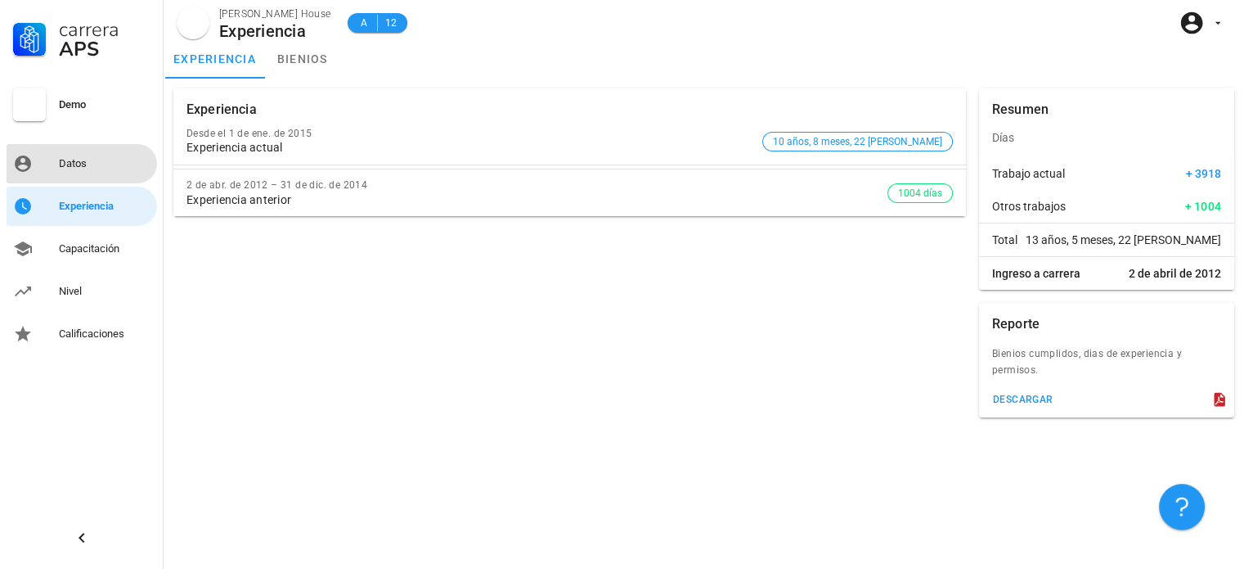
click at [119, 163] on div "Datos" at bounding box center [105, 163] width 92 height 13
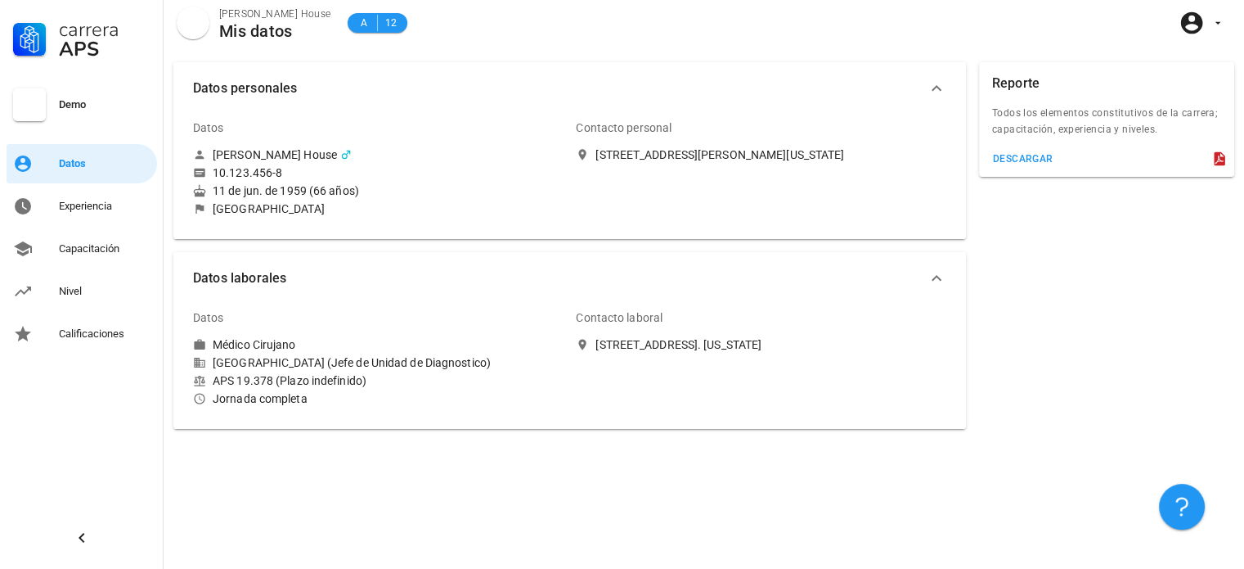
click at [514, 466] on div "Datos personales Datos [PERSON_NAME] House 10.123.456-8 11 de jun. de 1959 (66 …" at bounding box center [704, 310] width 1081 height 516
click at [85, 207] on div "Experiencia" at bounding box center [105, 206] width 92 height 13
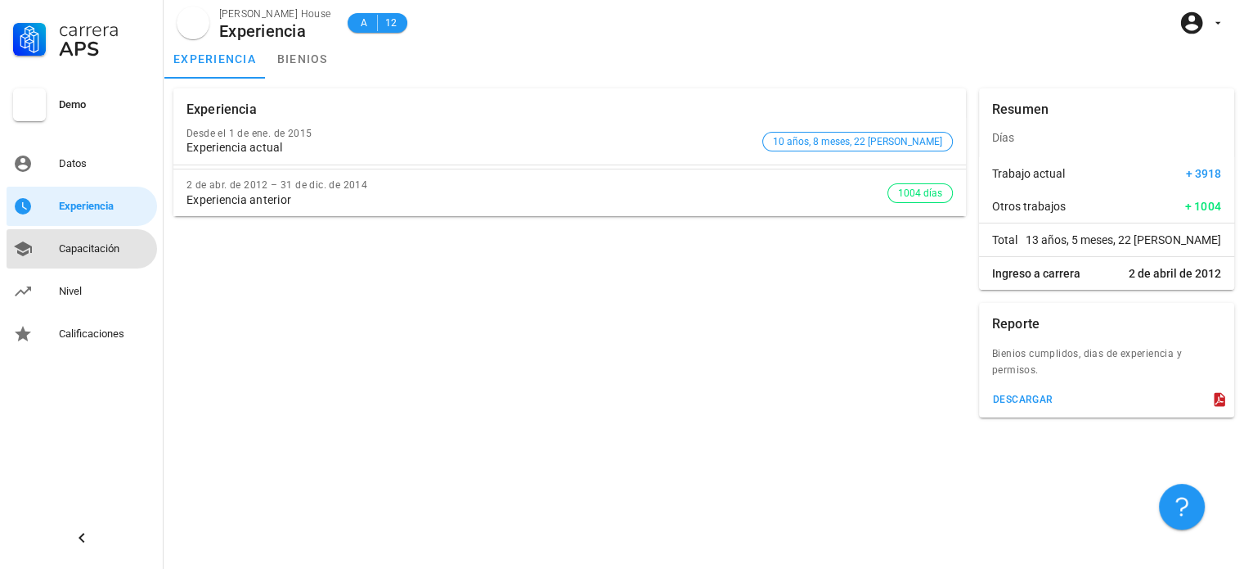
click at [111, 258] on div "Capacitación" at bounding box center [105, 249] width 92 height 26
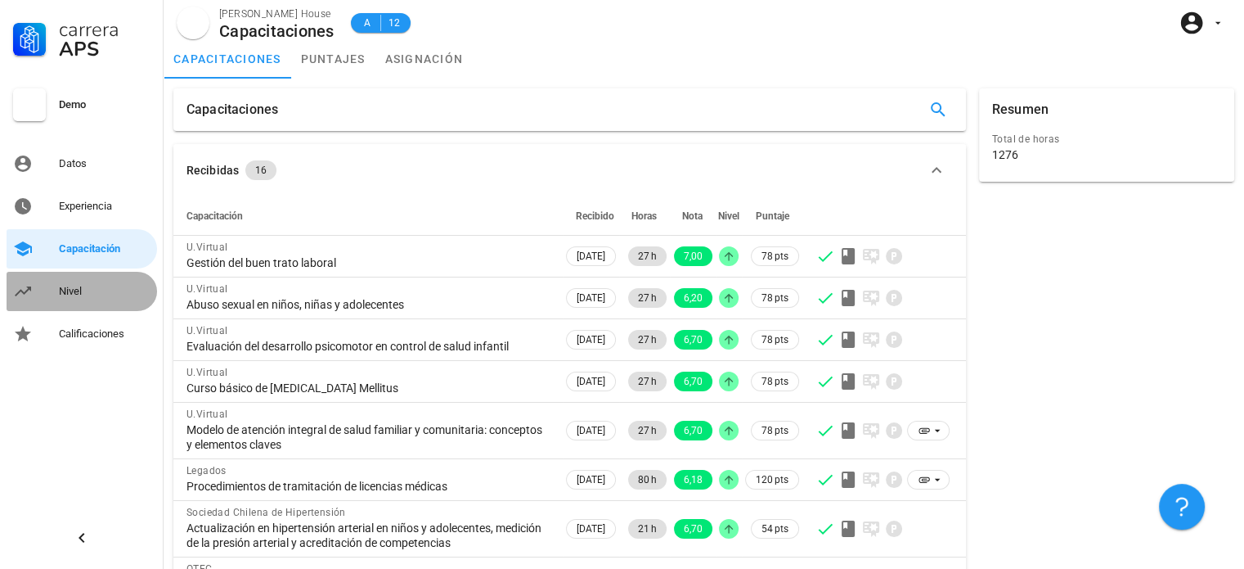
click at [110, 285] on div "Nivel" at bounding box center [105, 291] width 92 height 13
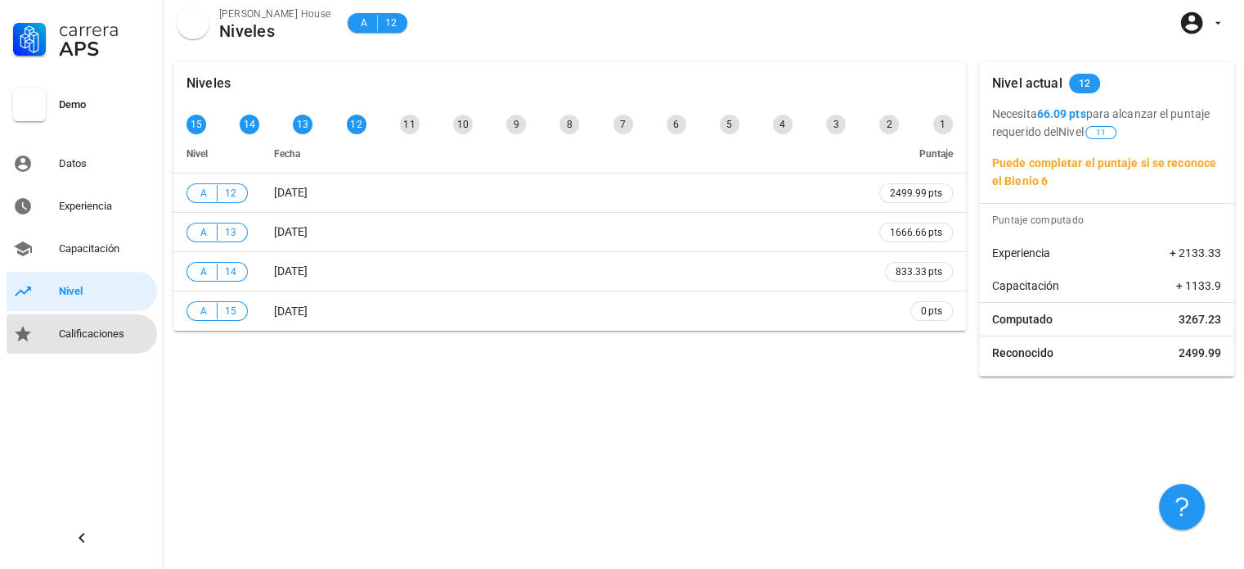
click at [82, 341] on div "Calificaciones" at bounding box center [105, 334] width 92 height 26
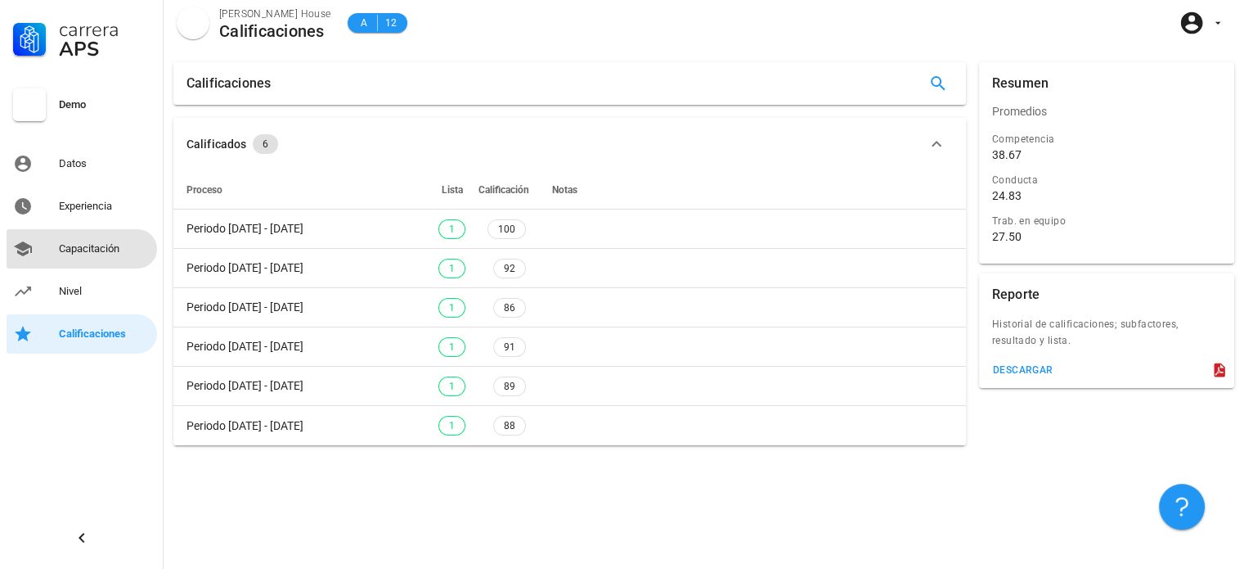
click at [99, 256] on div "Capacitación" at bounding box center [105, 249] width 92 height 26
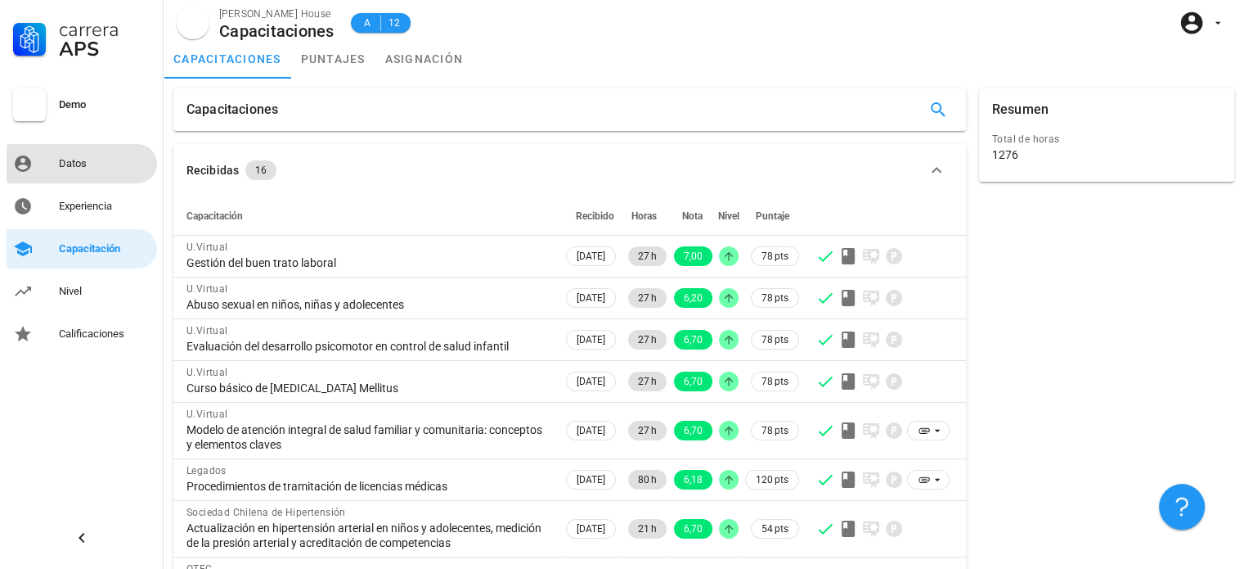
drag, startPoint x: 115, startPoint y: 182, endPoint x: 115, endPoint y: 173, distance: 9.8
click at [115, 182] on link "Datos" at bounding box center [82, 163] width 151 height 39
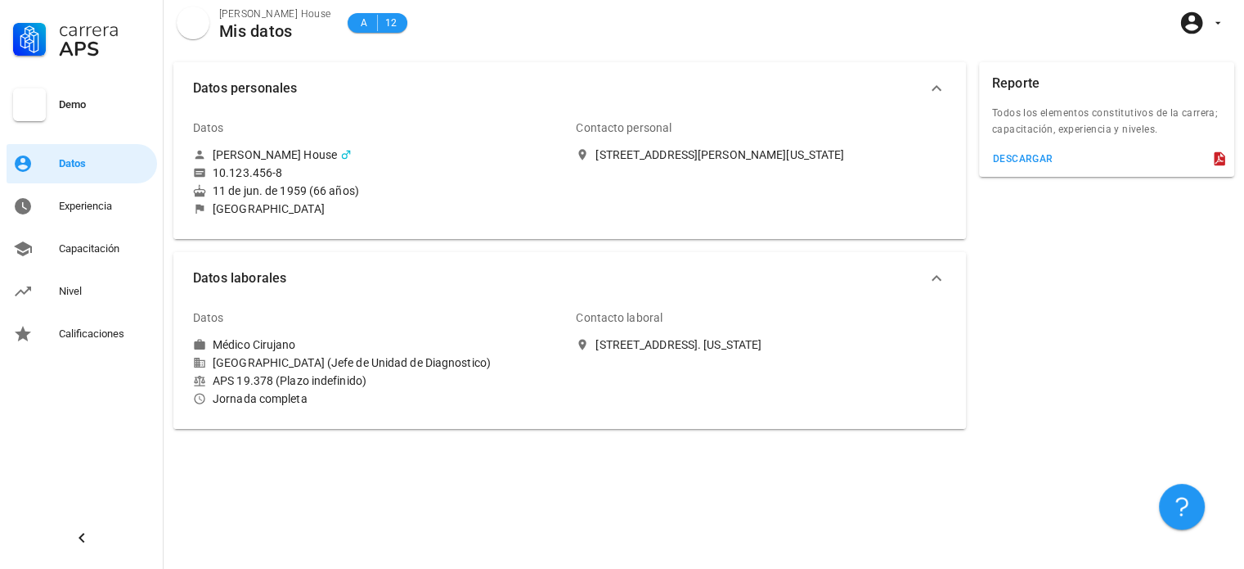
click at [106, 117] on div "Demo" at bounding box center [82, 111] width 151 height 59
click at [107, 259] on div "Capacitación" at bounding box center [105, 249] width 92 height 26
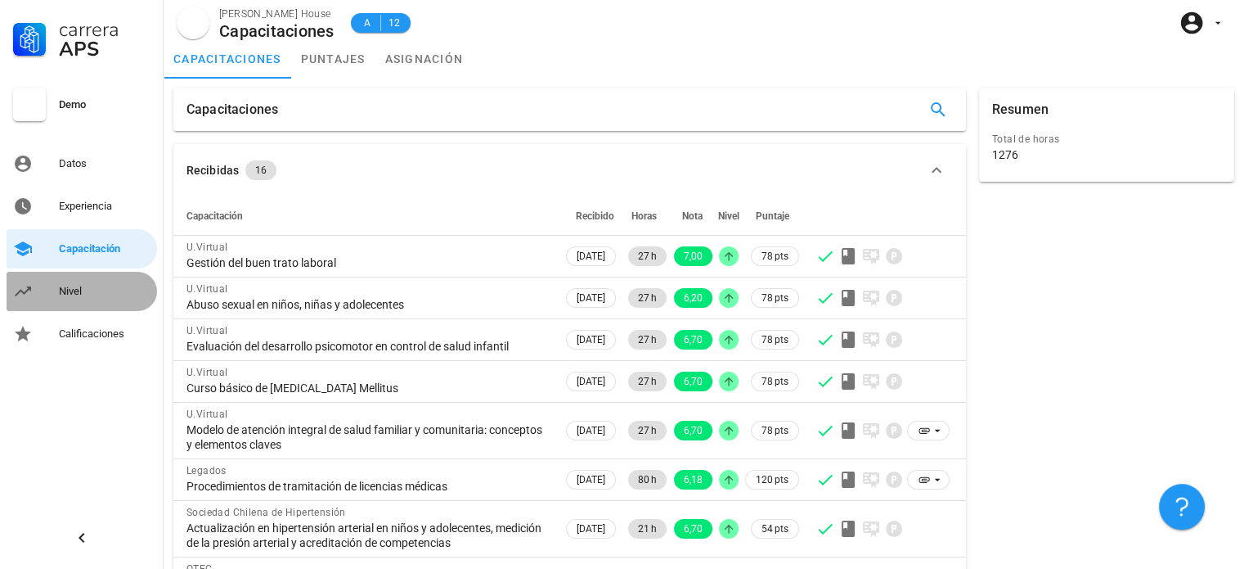
click at [95, 290] on div "Nivel" at bounding box center [105, 291] width 92 height 13
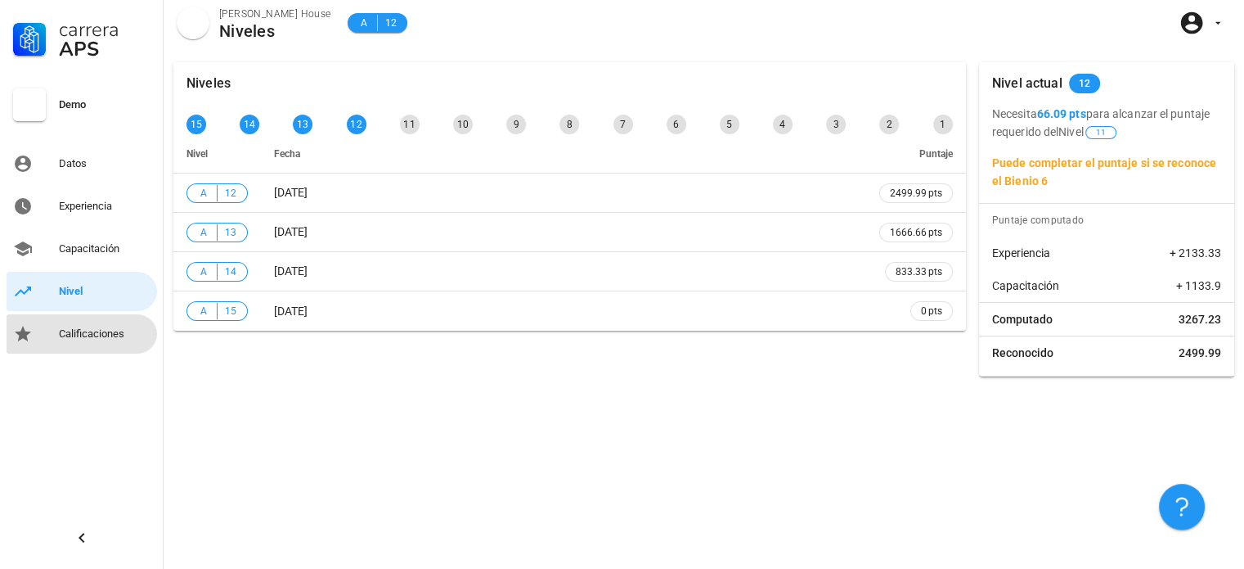
click at [90, 339] on div "Calificaciones" at bounding box center [105, 333] width 92 height 13
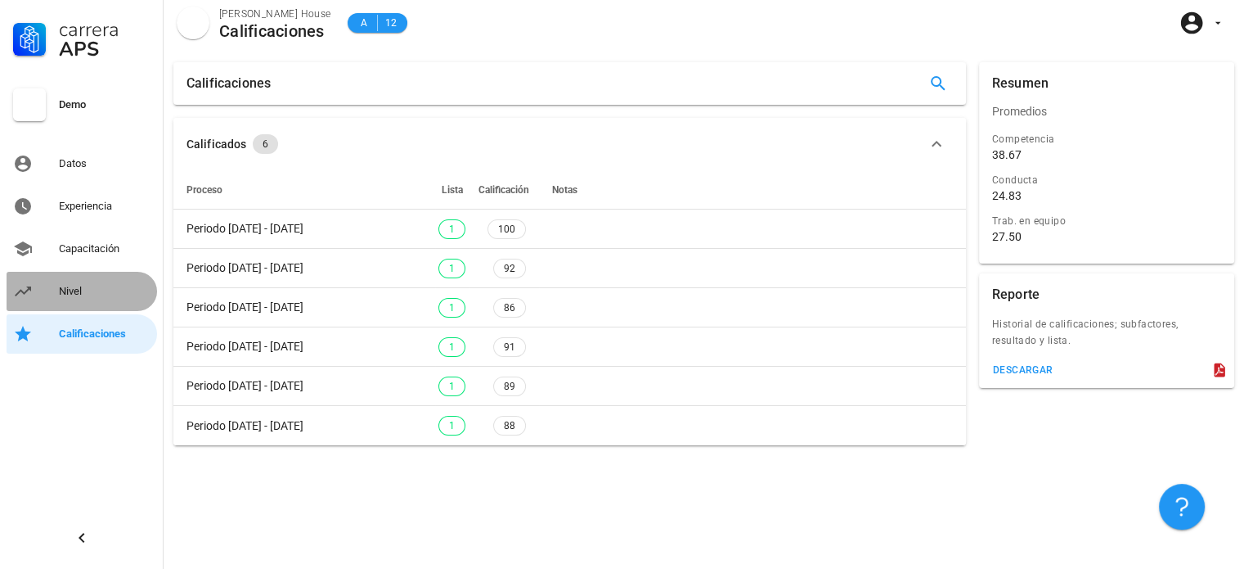
click at [108, 294] on div "Nivel" at bounding box center [105, 291] width 92 height 13
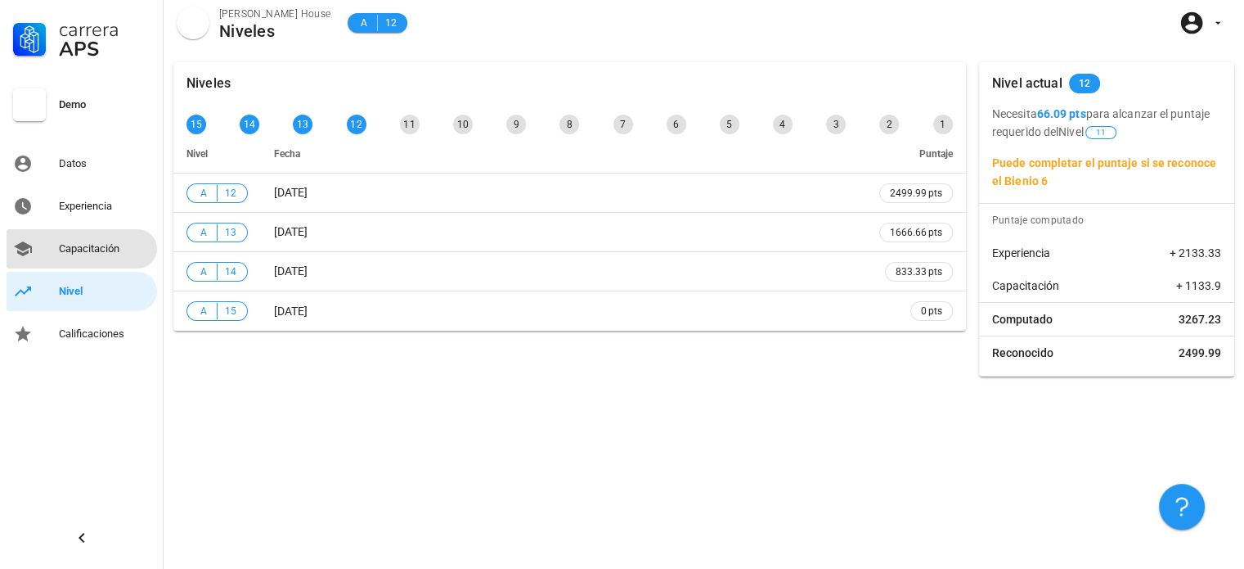
click at [115, 245] on div "Capacitación" at bounding box center [105, 248] width 92 height 13
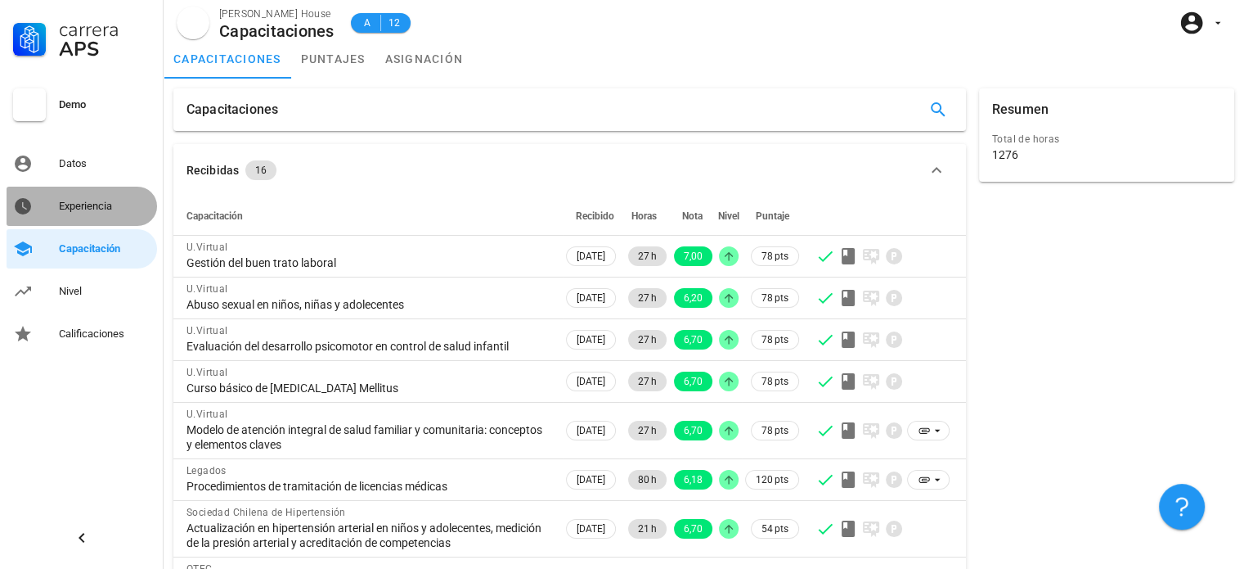
click at [115, 200] on div "Experiencia" at bounding box center [105, 206] width 92 height 13
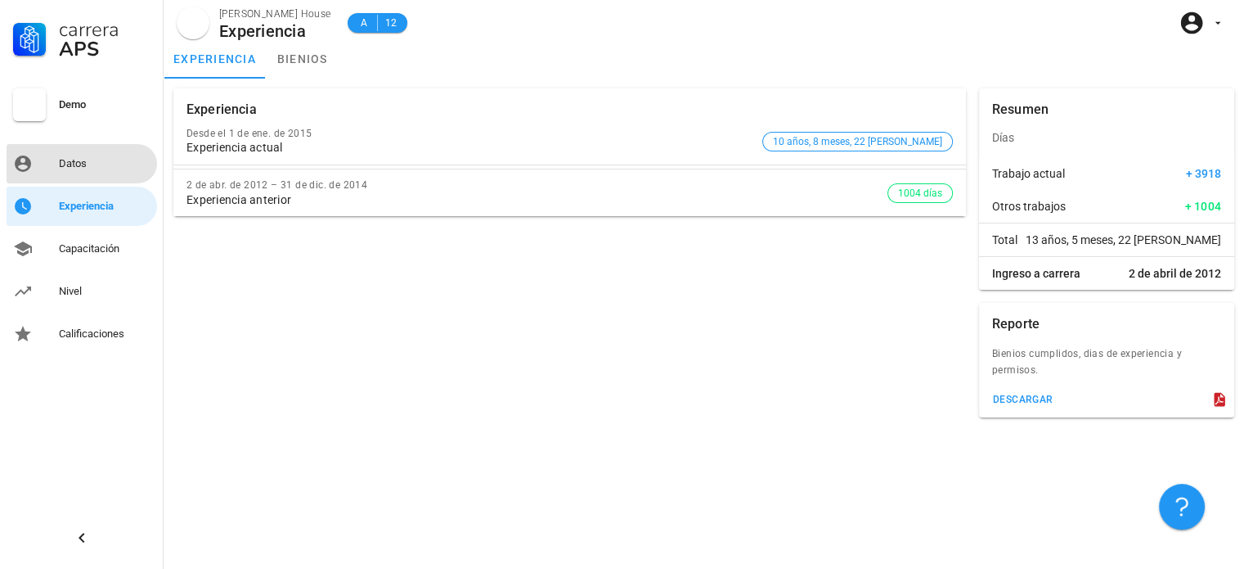
click at [84, 178] on link "Datos" at bounding box center [82, 163] width 151 height 39
